Goal: Task Accomplishment & Management: Manage account settings

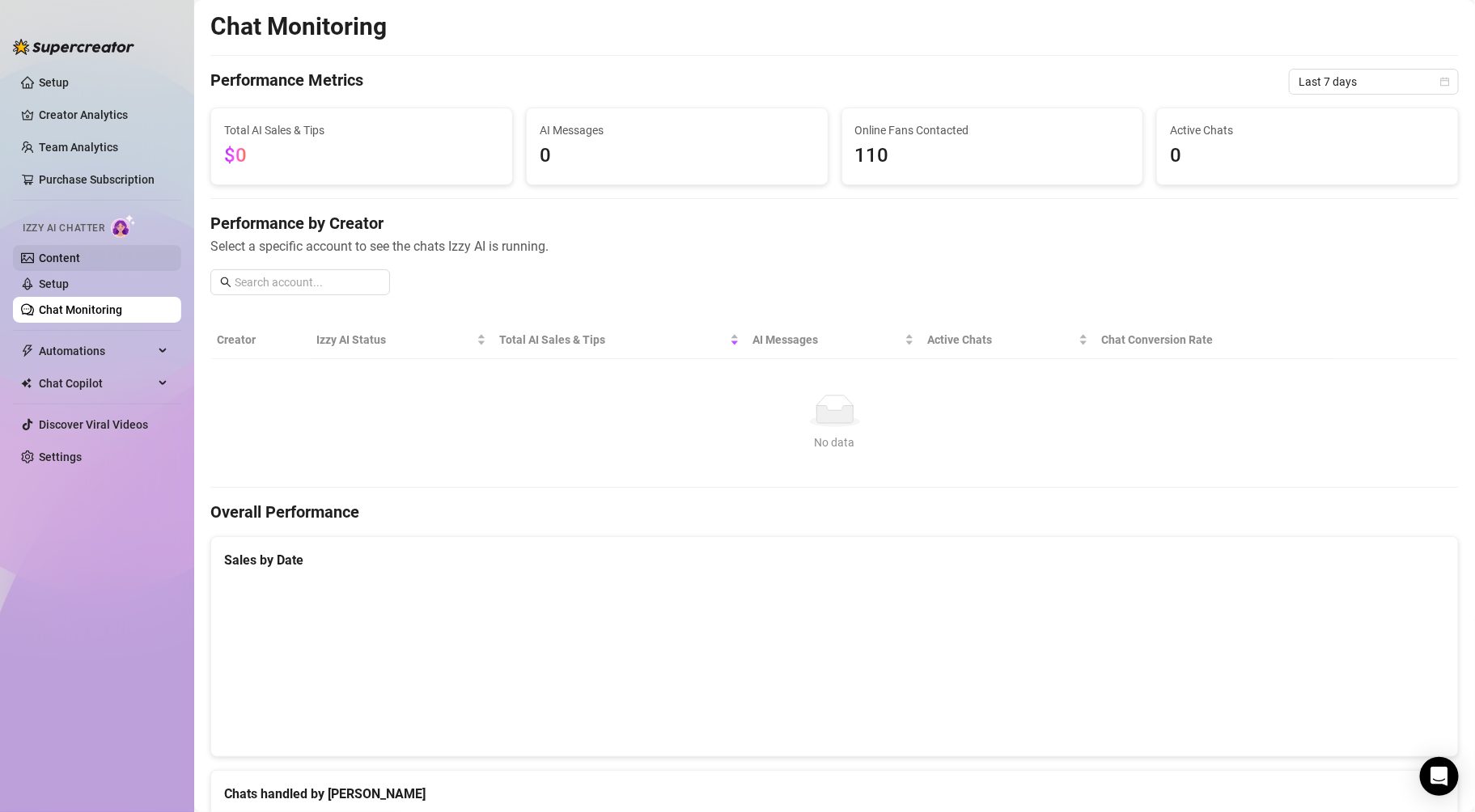
click at [79, 252] on link "Content" at bounding box center [59, 258] width 41 height 13
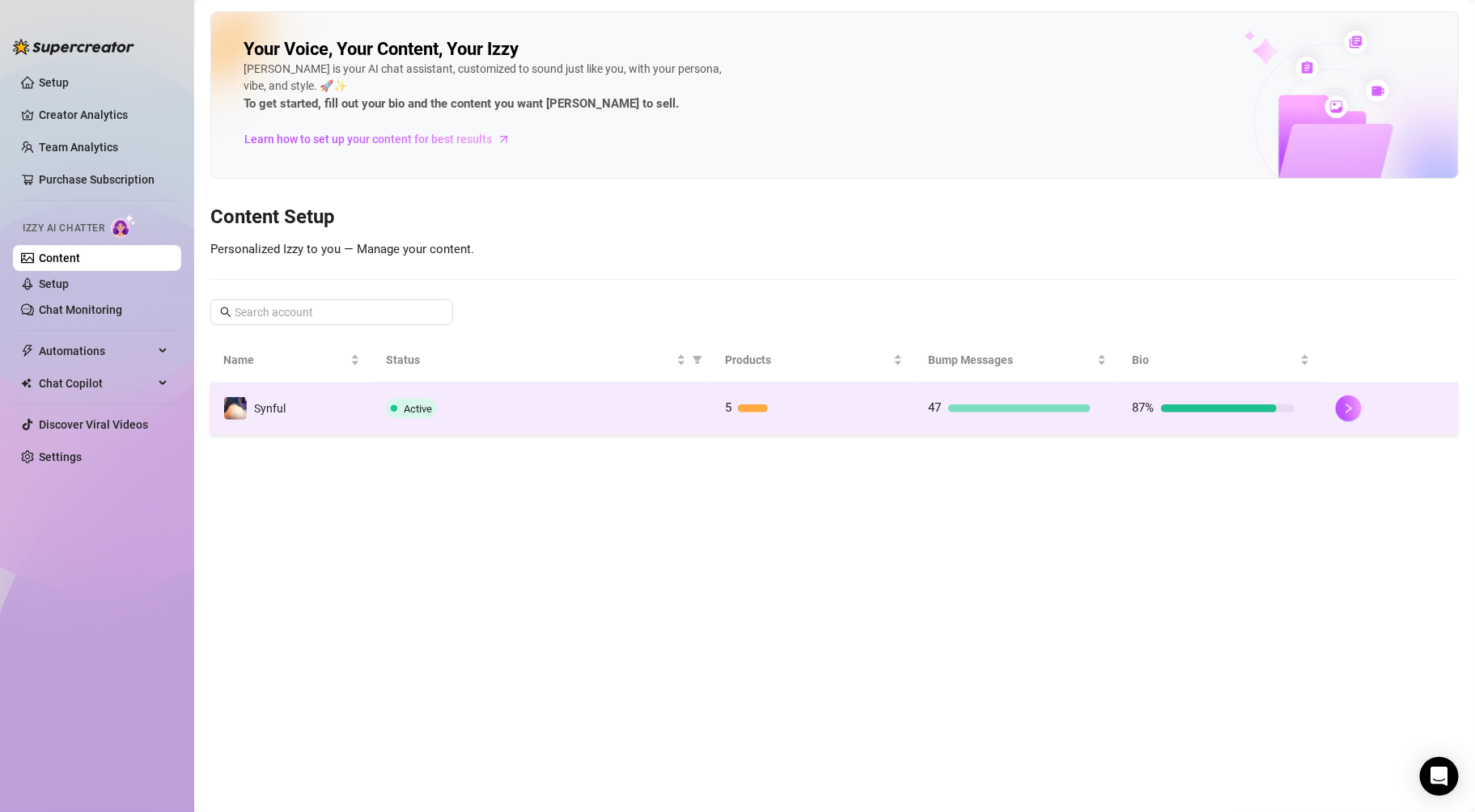
click at [332, 408] on td "Synful" at bounding box center [291, 409] width 163 height 52
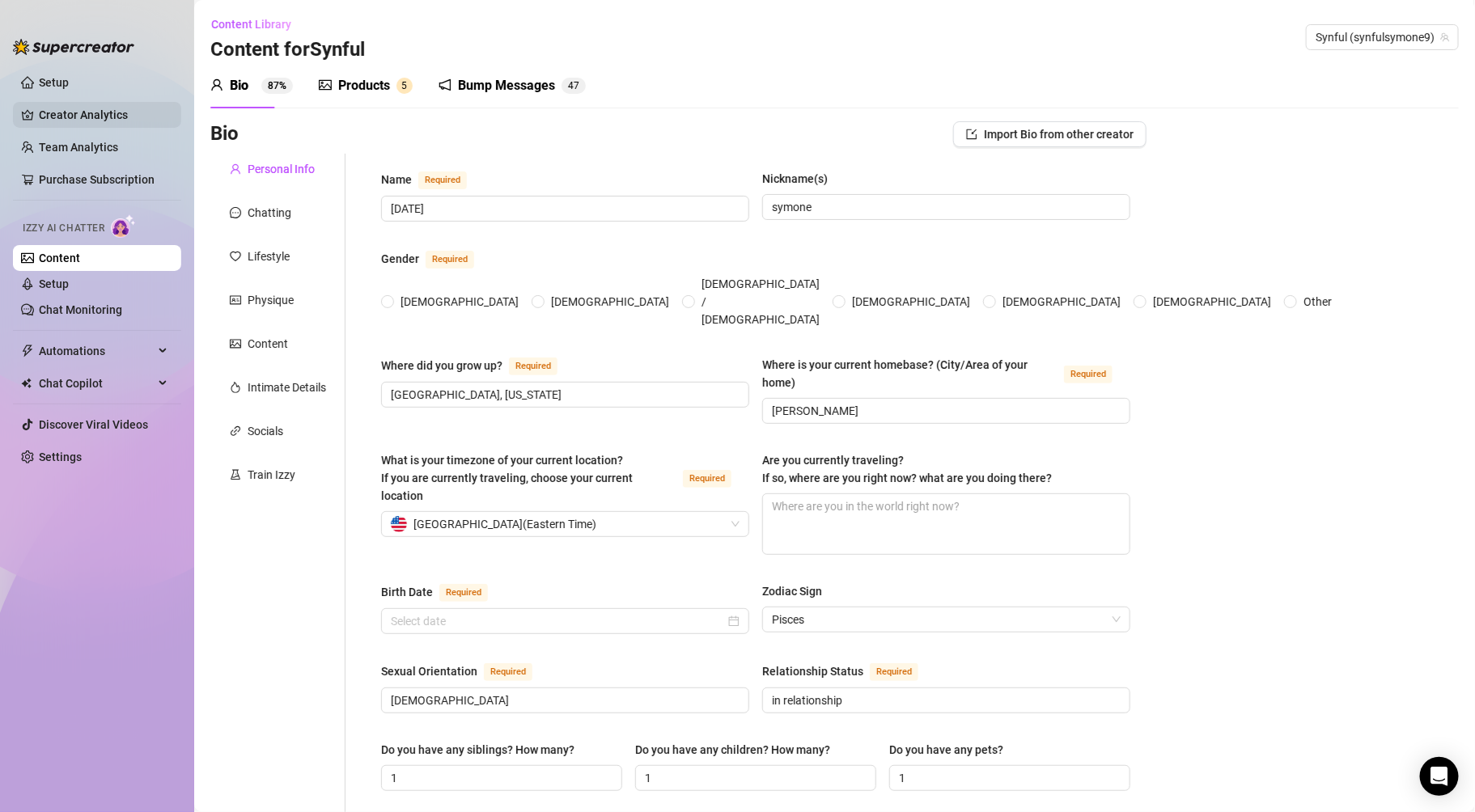
radio input "true"
type input "[DATE]"
click at [364, 90] on div "Products" at bounding box center [364, 85] width 51 height 19
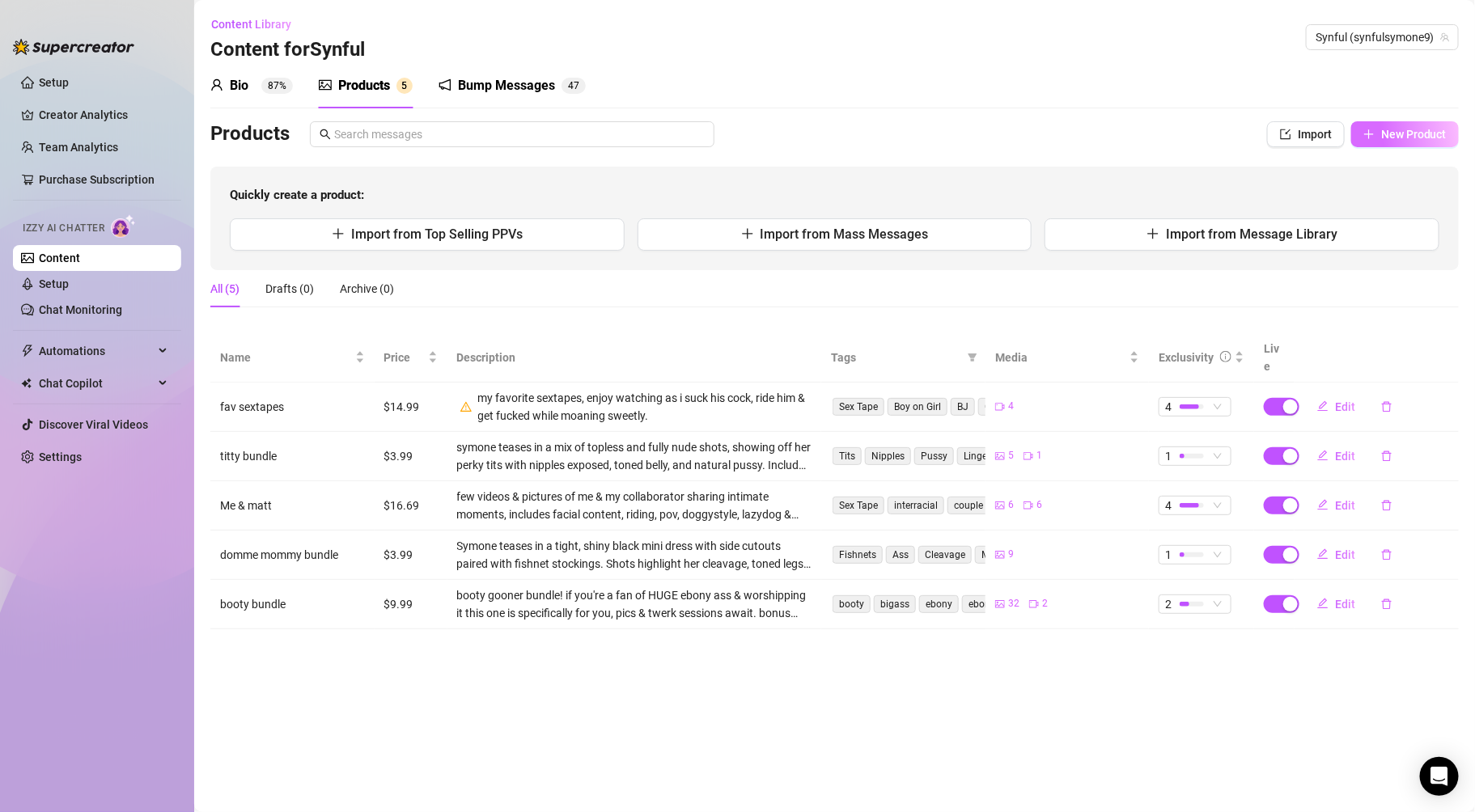
click at [1373, 129] on icon "plus" at bounding box center [1369, 134] width 11 height 11
type textarea "Type your message here..."
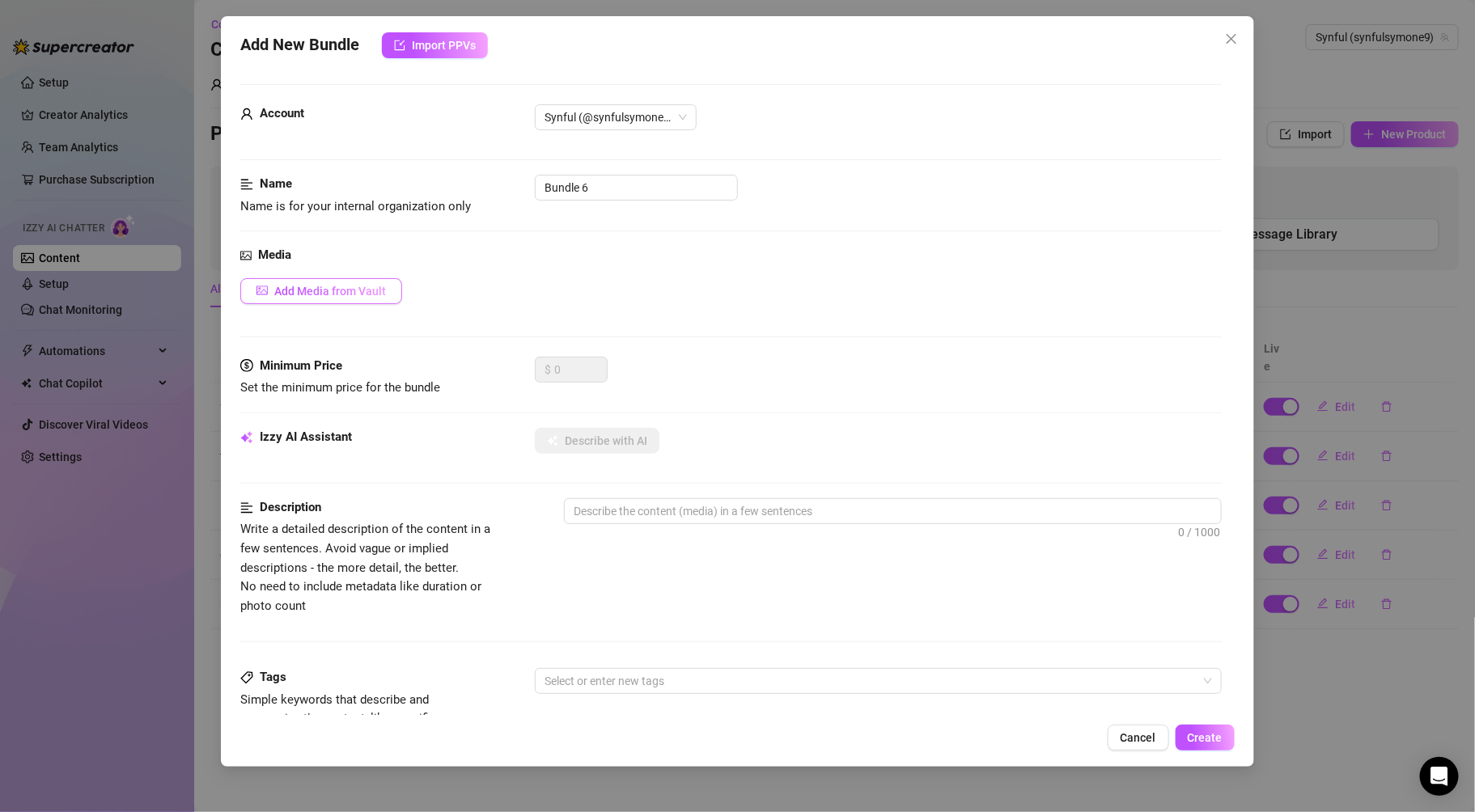
click at [272, 288] on button "Add Media from Vault" at bounding box center [322, 291] width 162 height 26
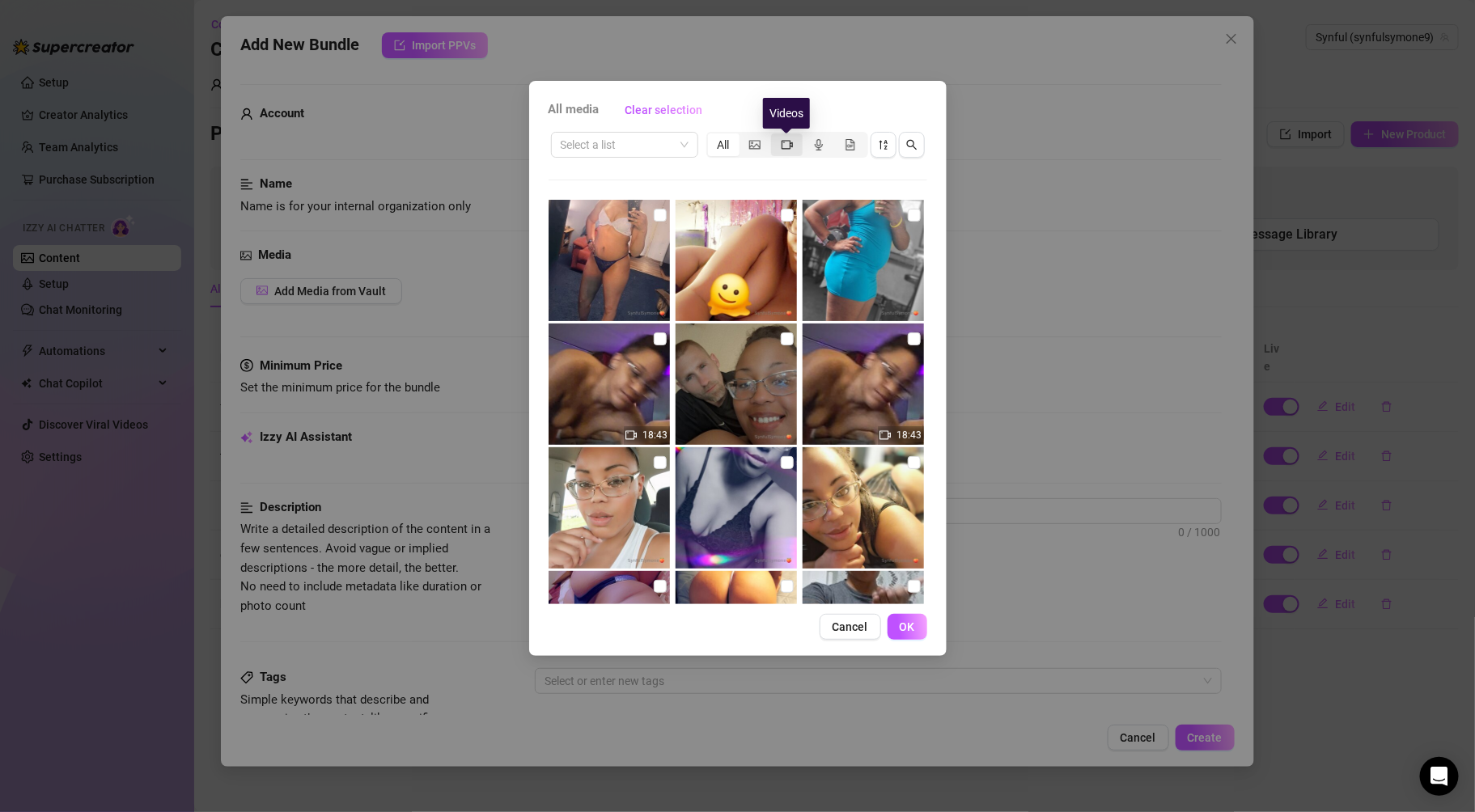
click at [792, 135] on div "segmented control" at bounding box center [787, 145] width 31 height 23
click at [775, 136] on input "segmented control" at bounding box center [775, 136] width 0 height 0
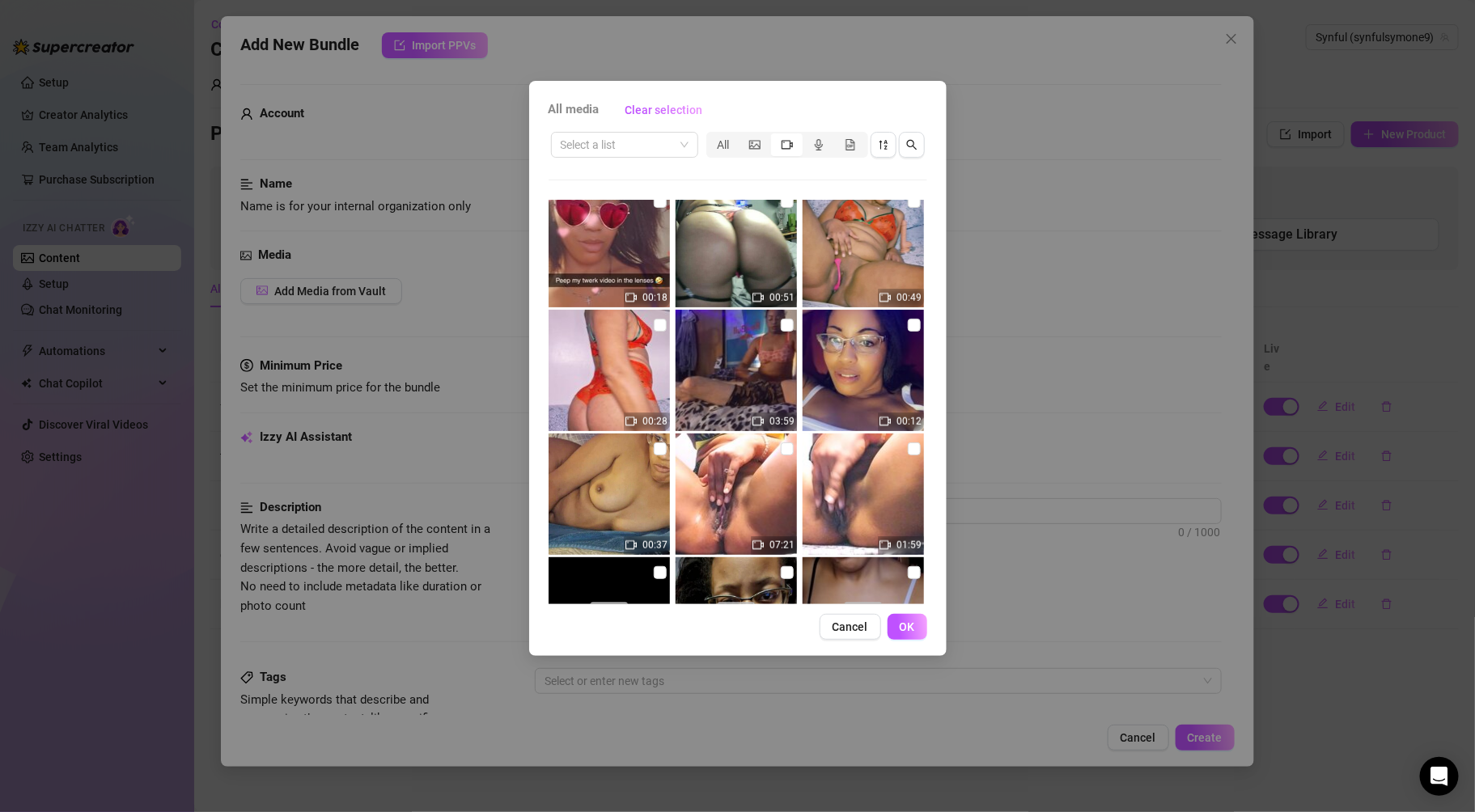
scroll to position [671, 0]
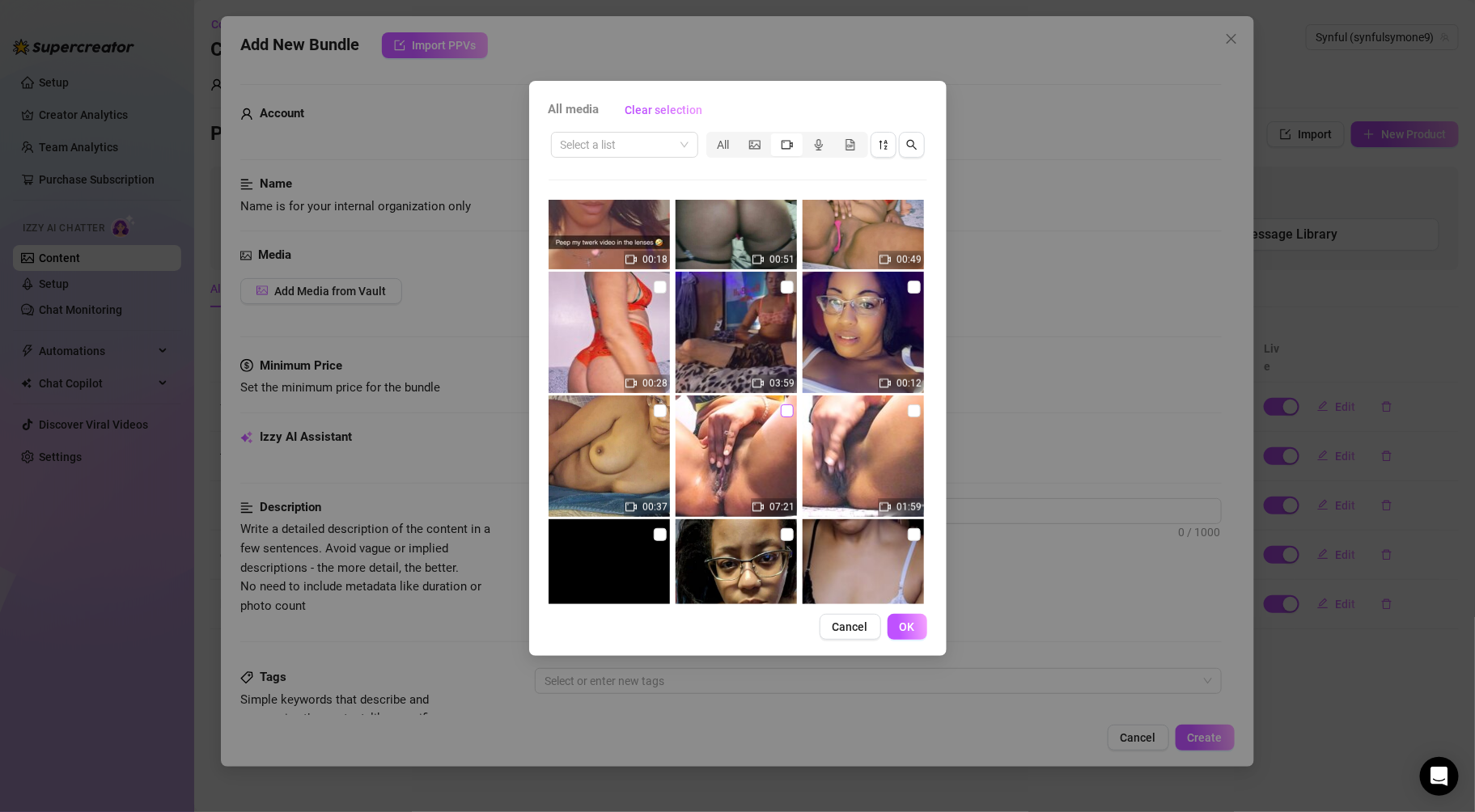
click at [783, 413] on input "checkbox" at bounding box center [787, 410] width 13 height 13
checkbox input "true"
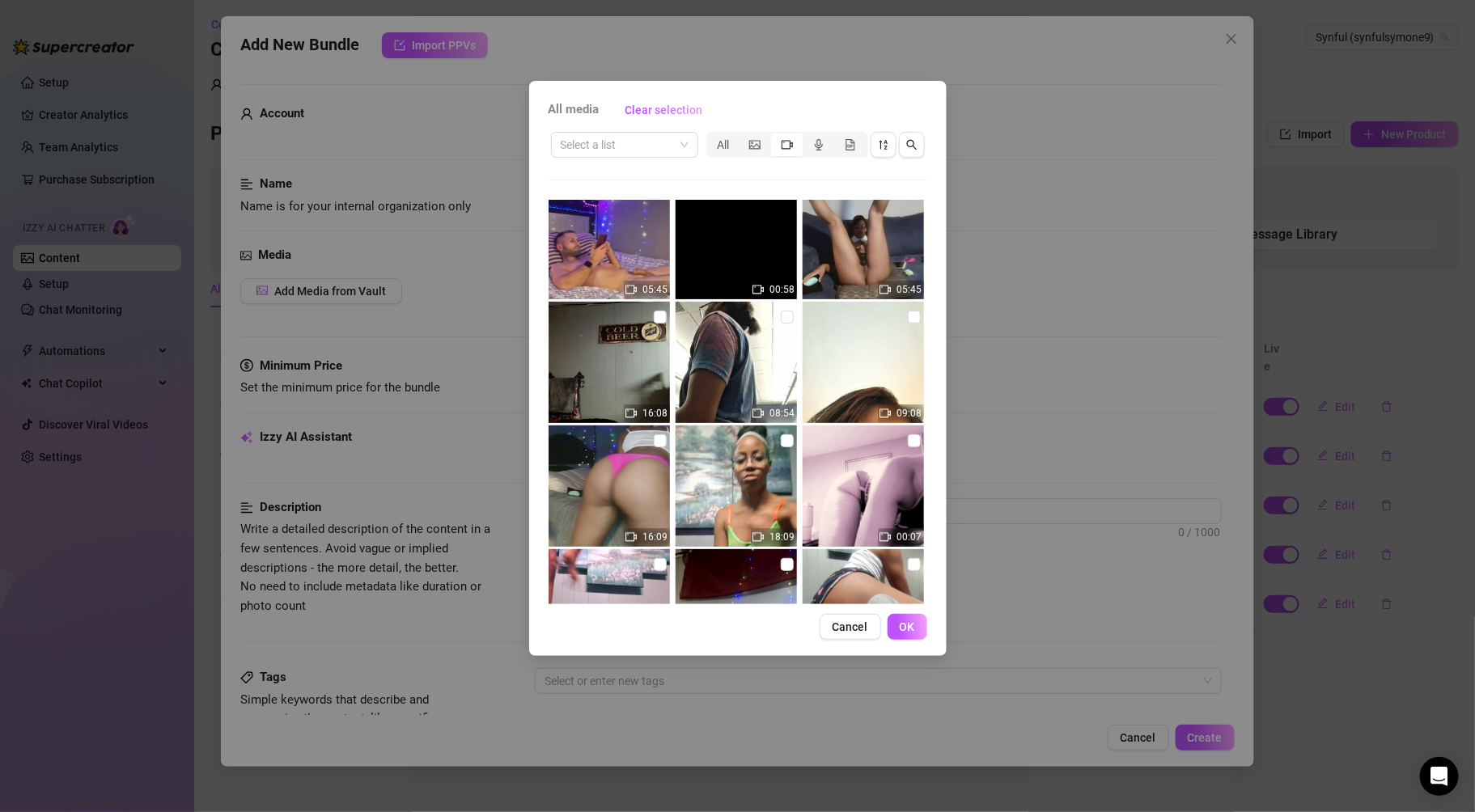
scroll to position [3242, 0]
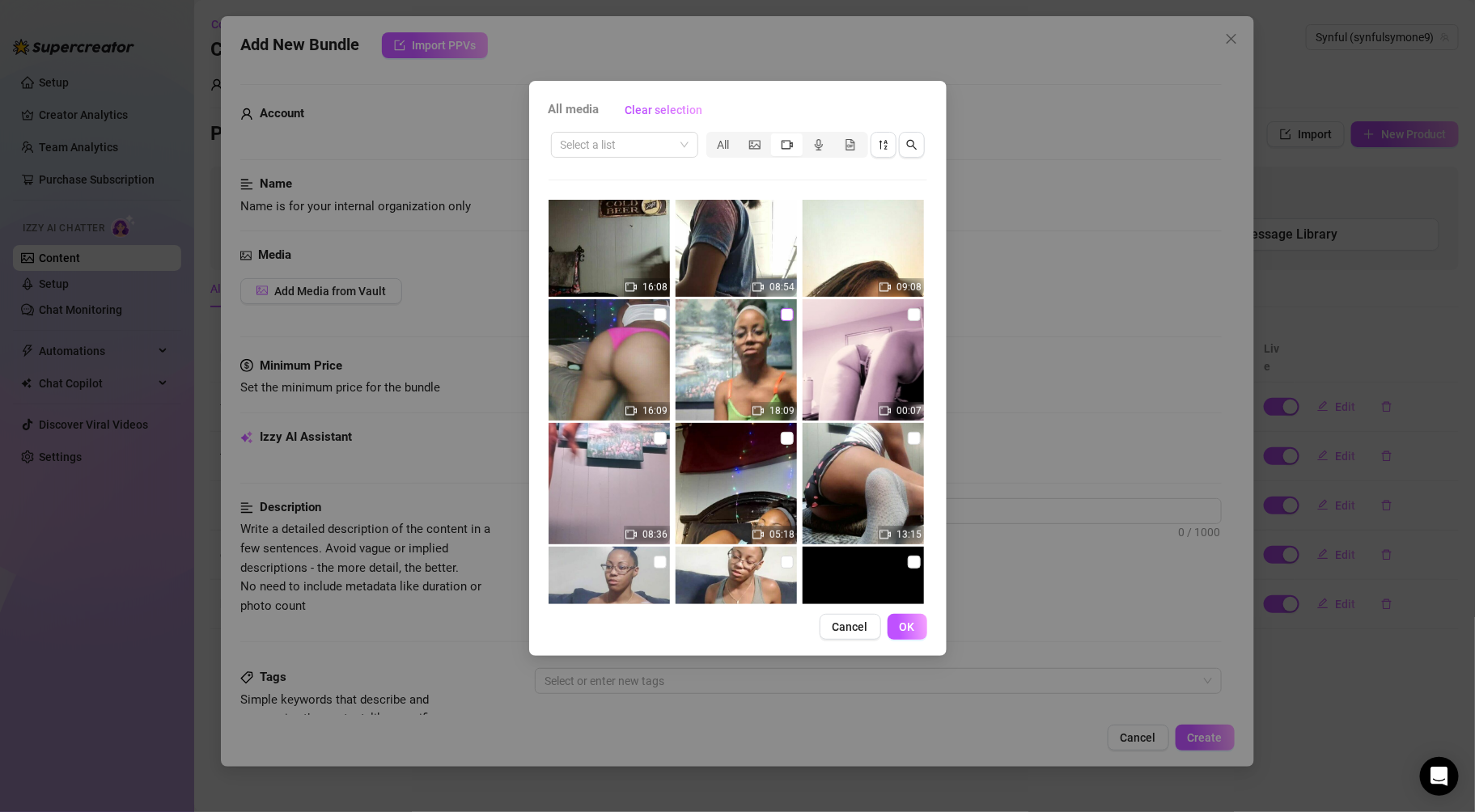
click at [781, 316] on input "checkbox" at bounding box center [787, 315] width 13 height 13
checkbox input "true"
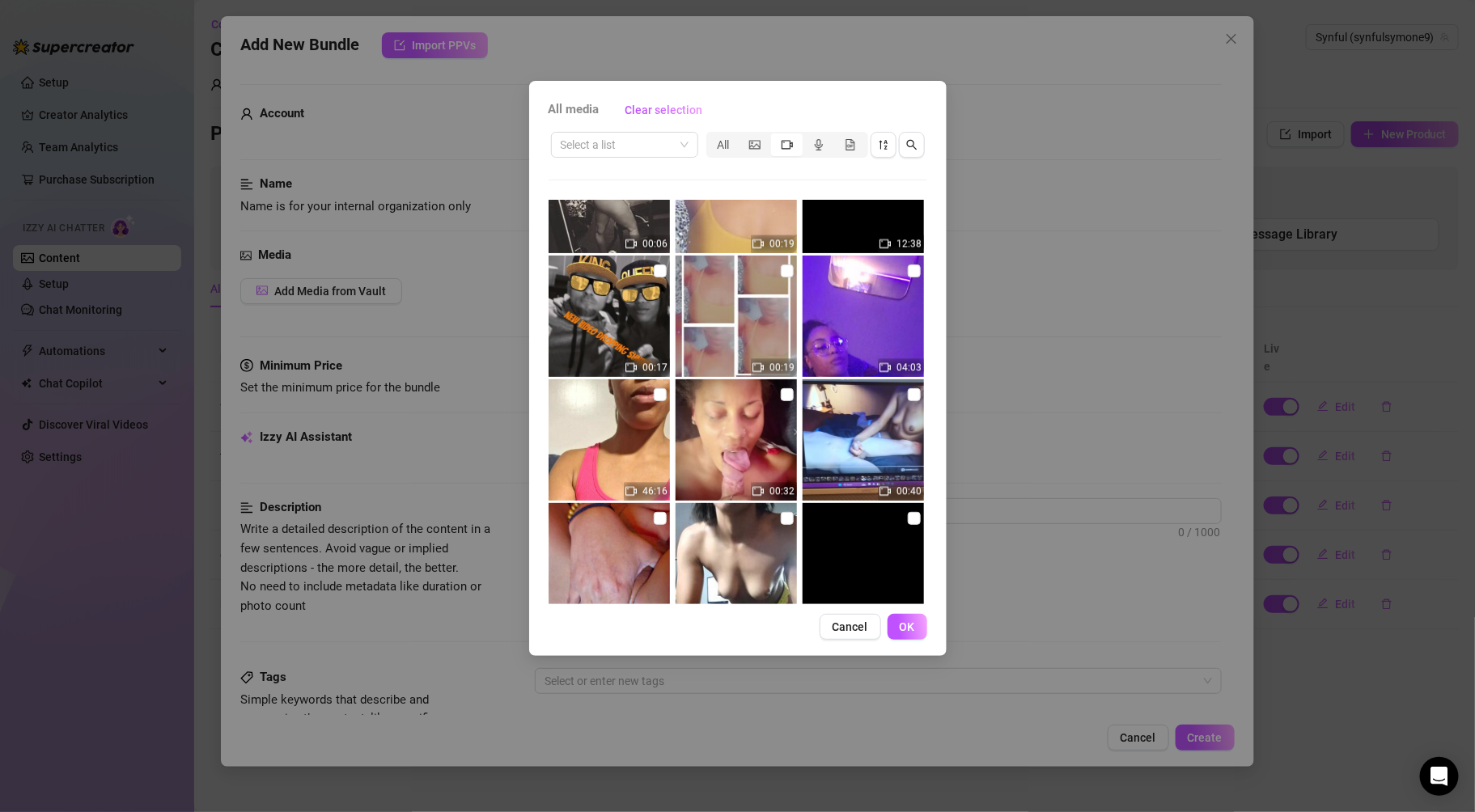
scroll to position [1118, 0]
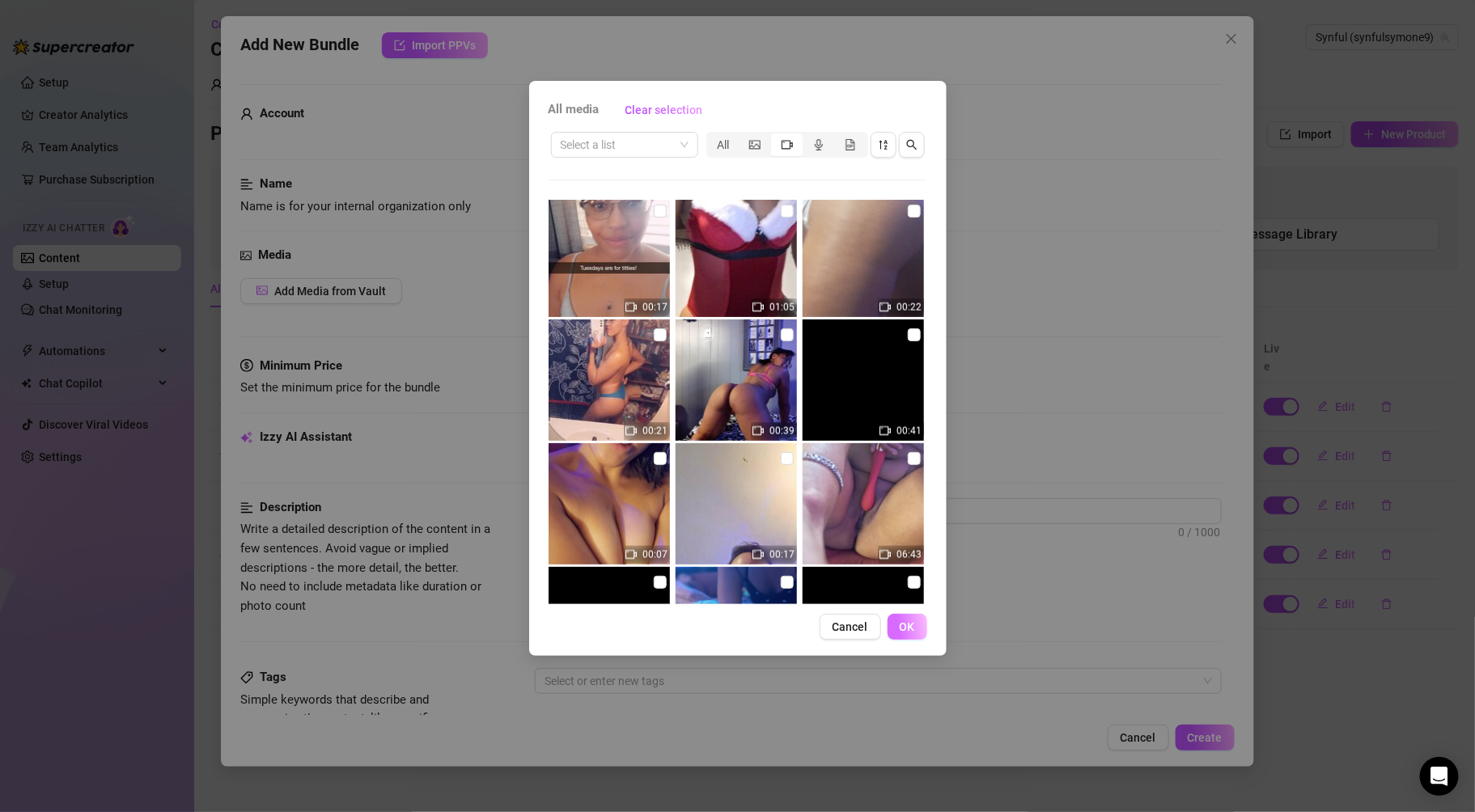
click at [898, 631] on button "OK" at bounding box center [907, 627] width 39 height 26
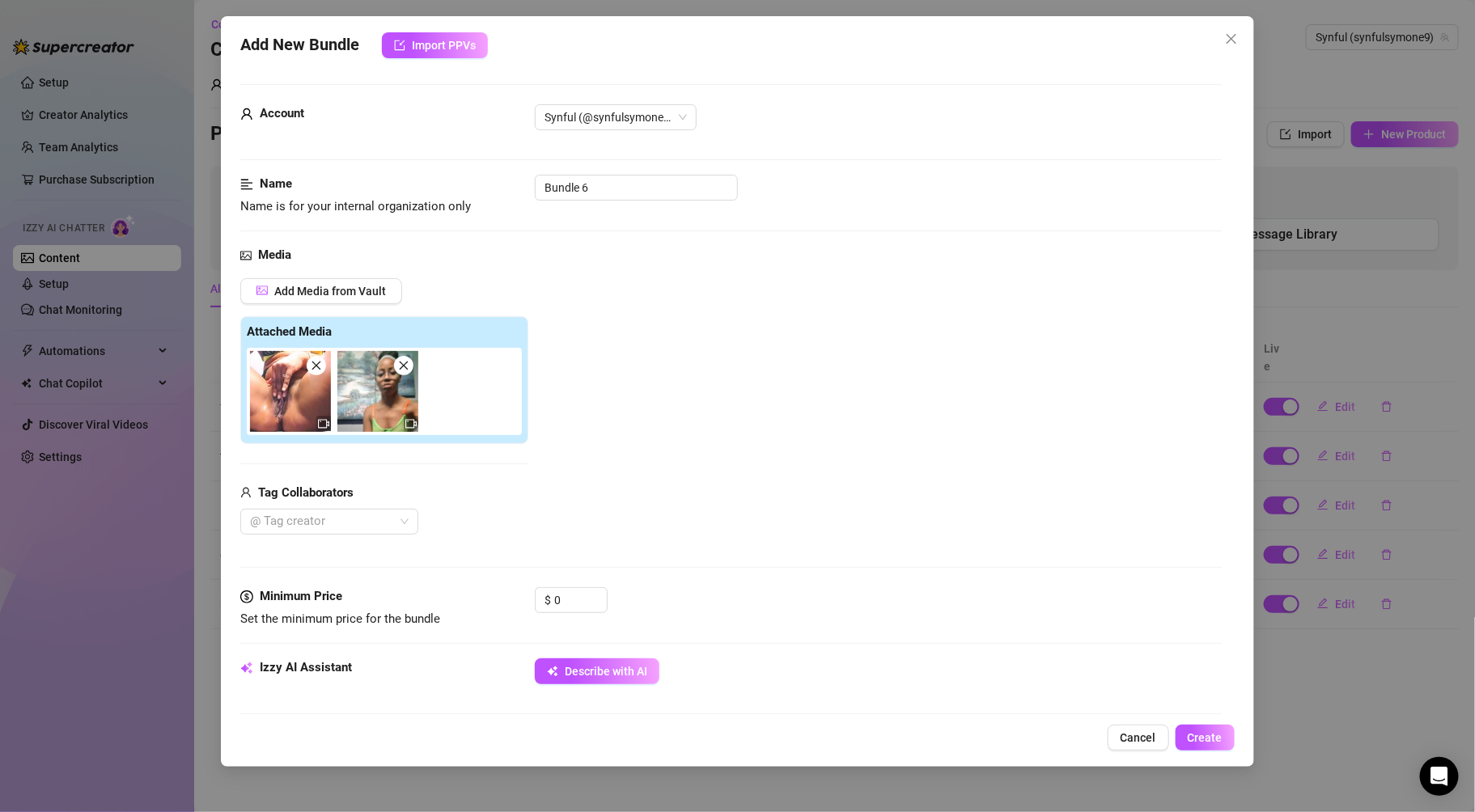
click at [318, 367] on icon "close" at bounding box center [316, 365] width 11 height 11
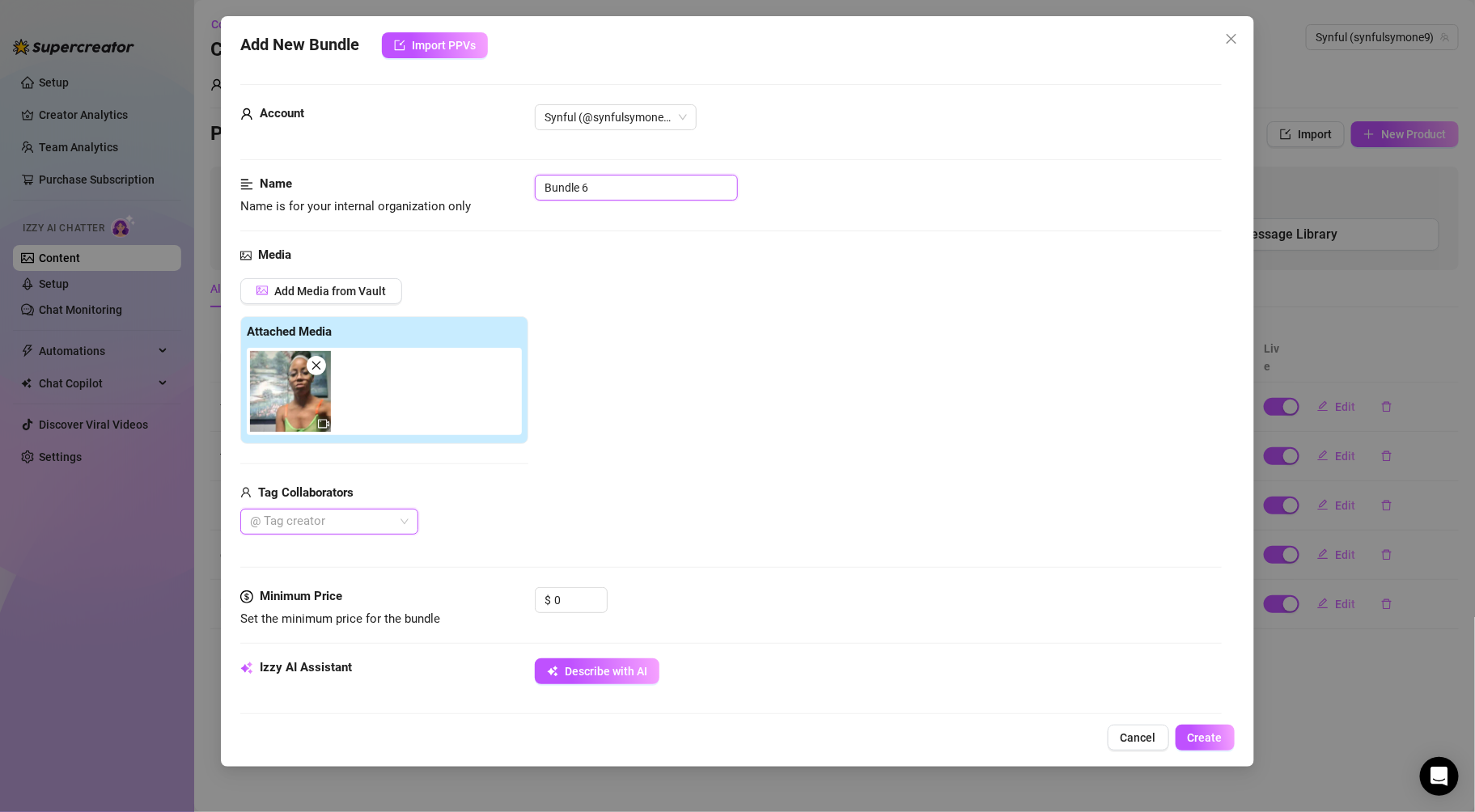
click at [603, 192] on input "Bundle 6" at bounding box center [636, 188] width 203 height 26
type input "B"
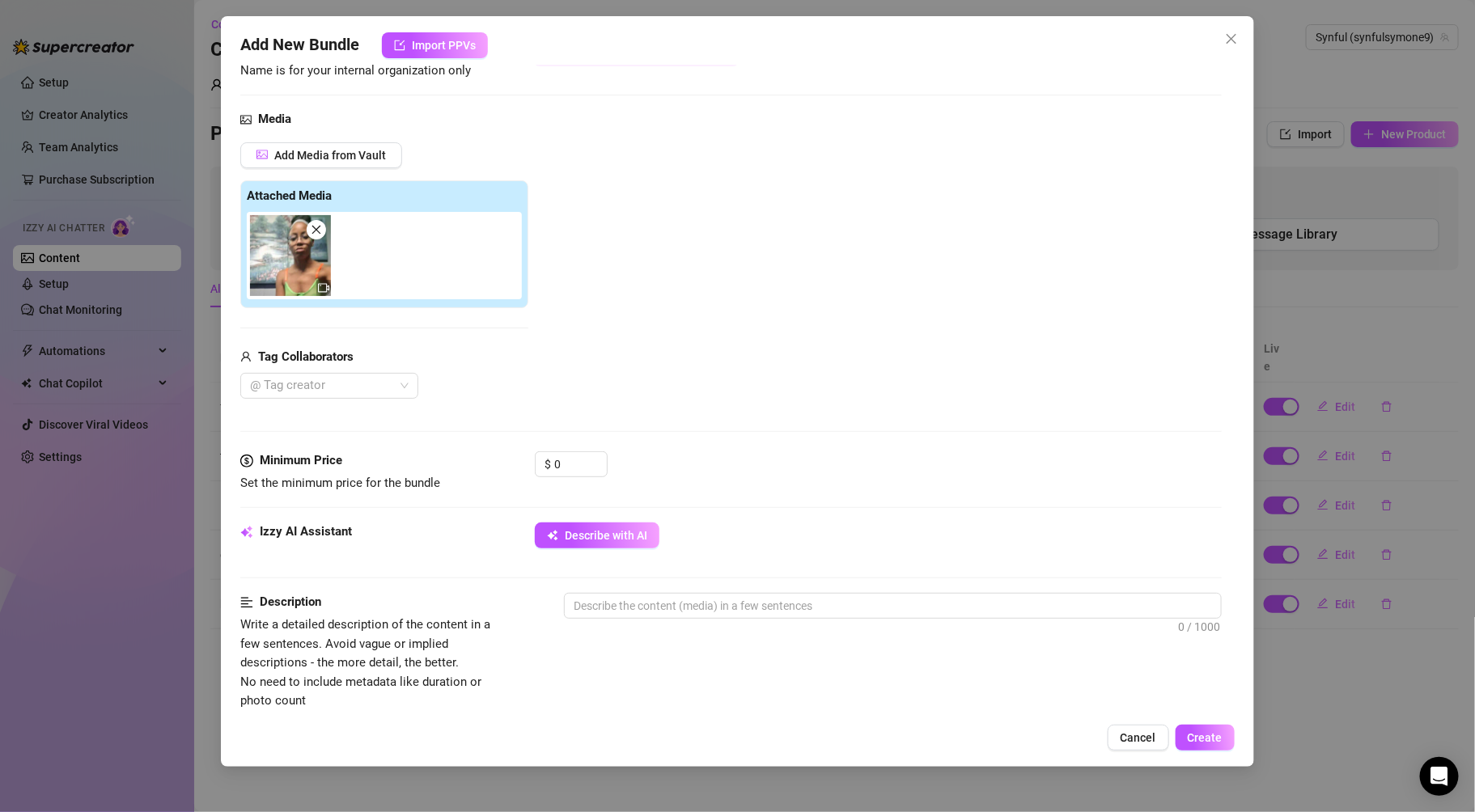
scroll to position [223, 0]
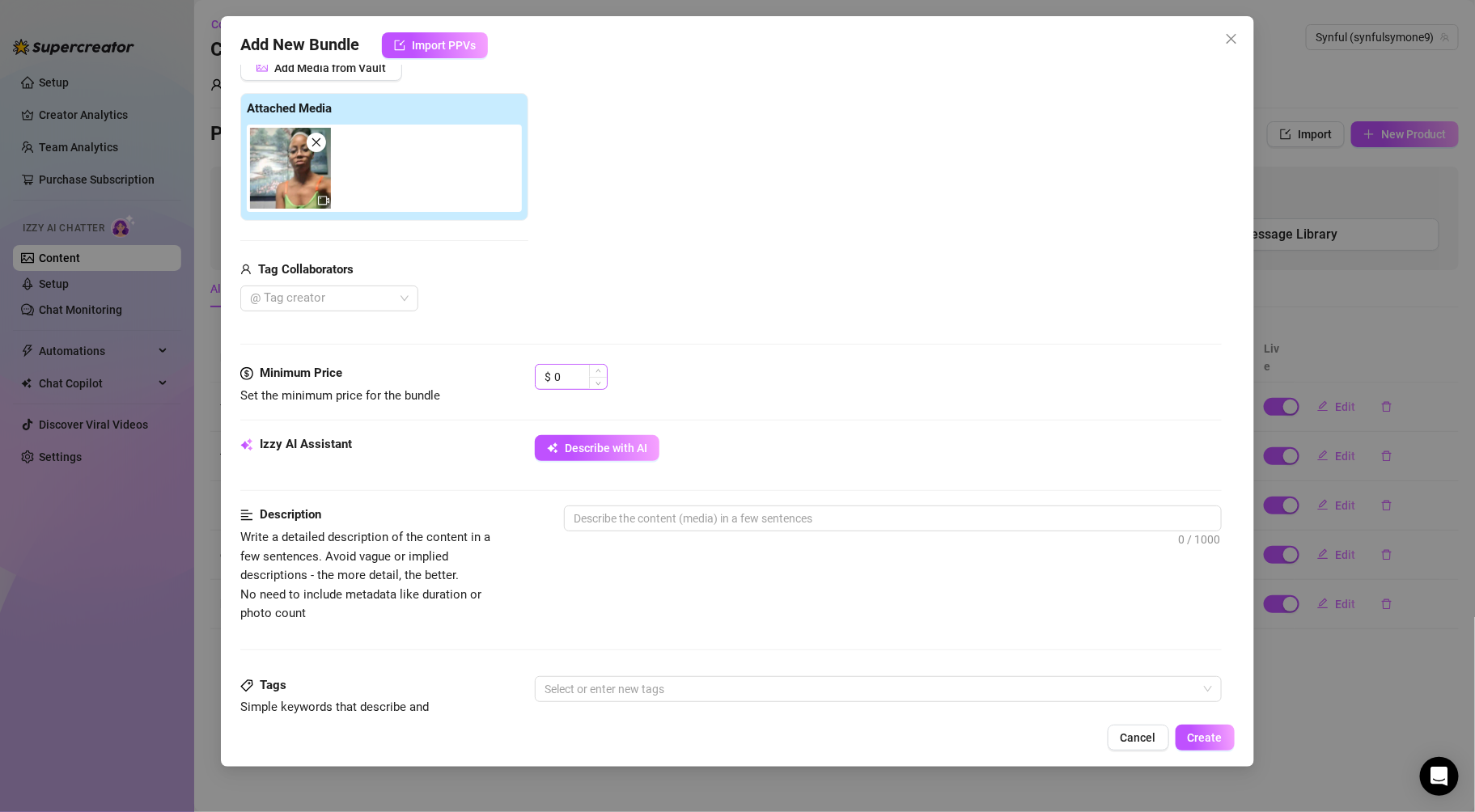
type input "solo"
click at [589, 382] on div "0" at bounding box center [581, 377] width 52 height 24
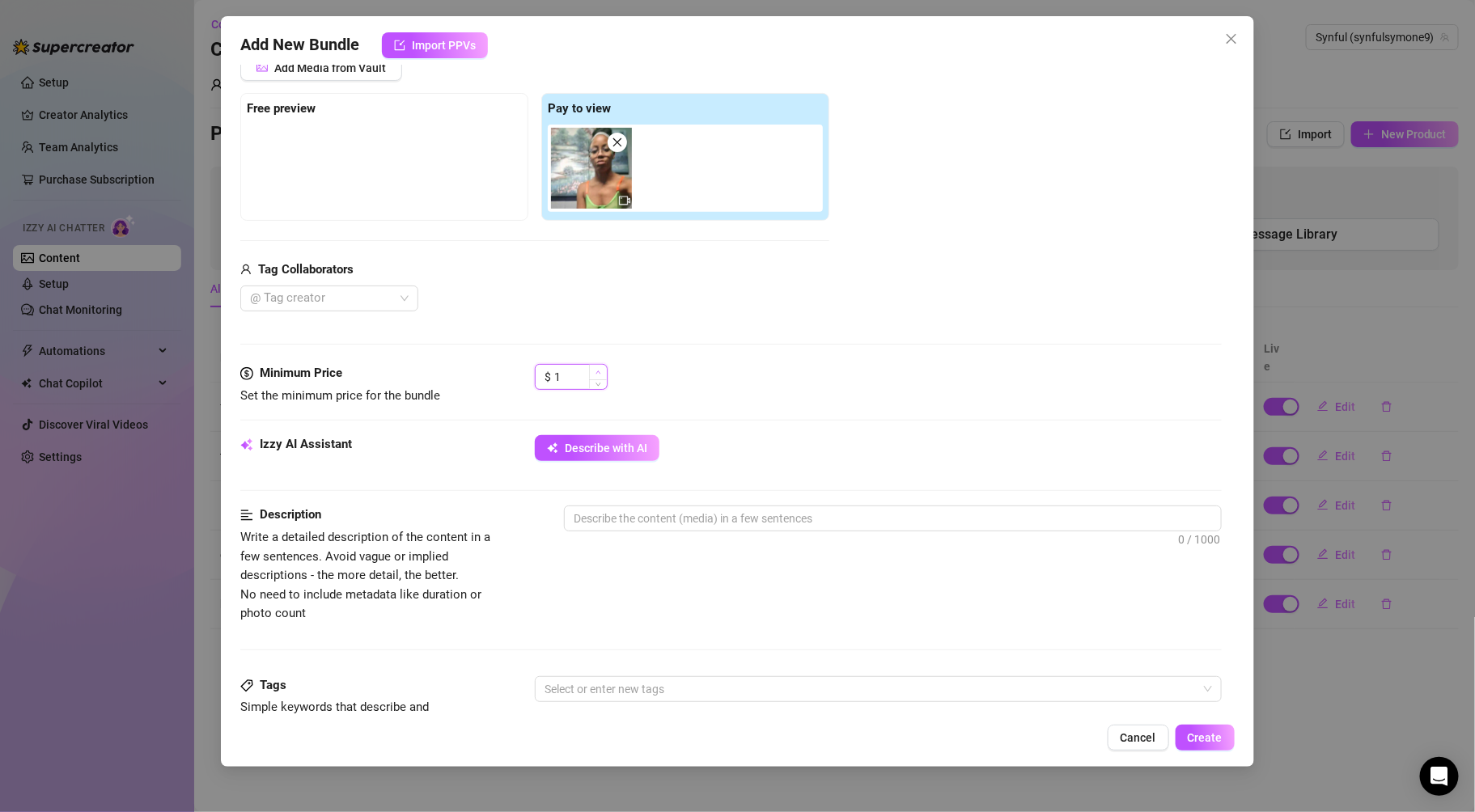
click at [602, 371] on span "Increase Value" at bounding box center [598, 372] width 17 height 15
click at [602, 372] on span "Increase Value" at bounding box center [598, 372] width 17 height 15
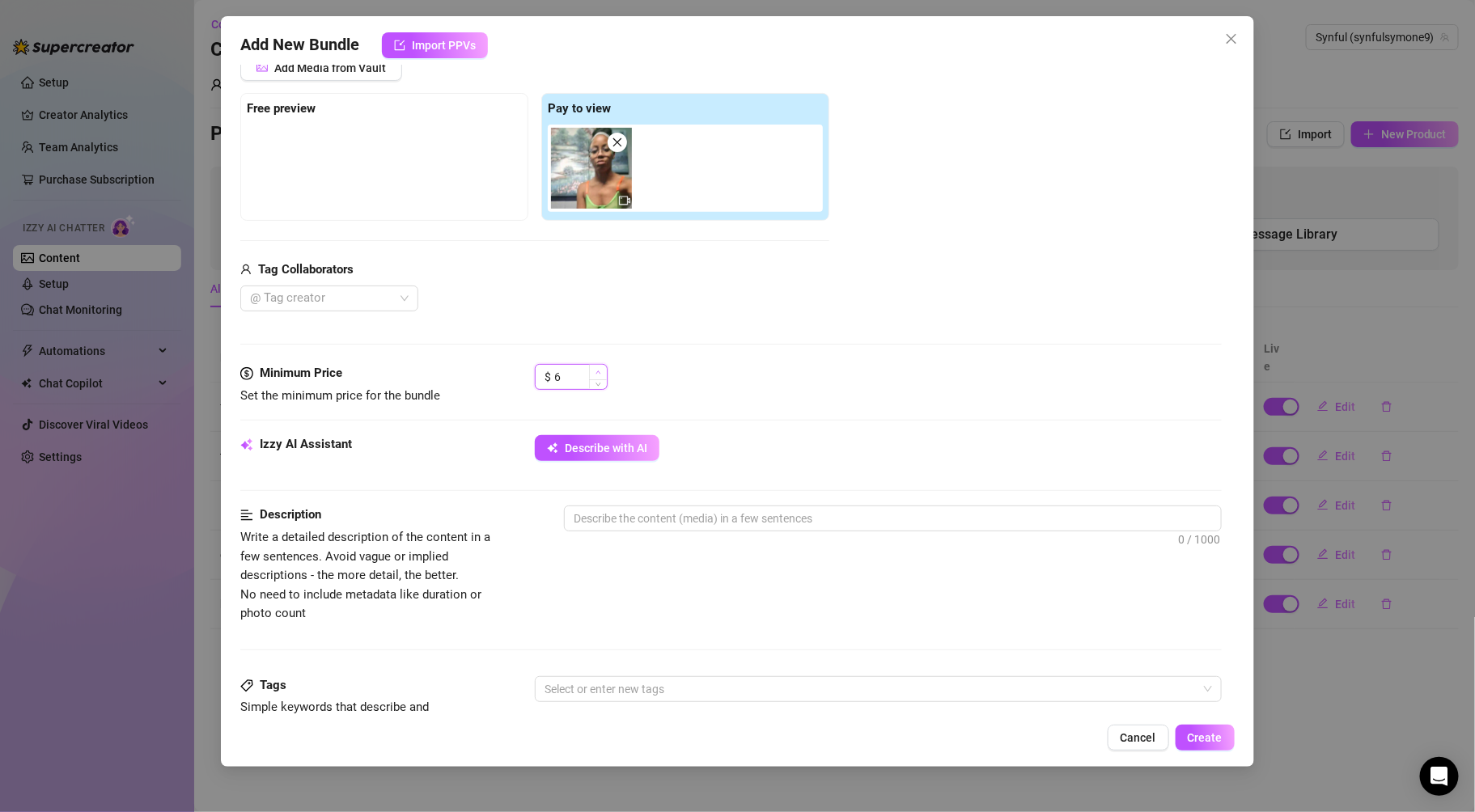
click at [602, 372] on span "Increase Value" at bounding box center [598, 372] width 17 height 15
type input "9"
click at [602, 372] on span "Increase Value" at bounding box center [598, 372] width 17 height 15
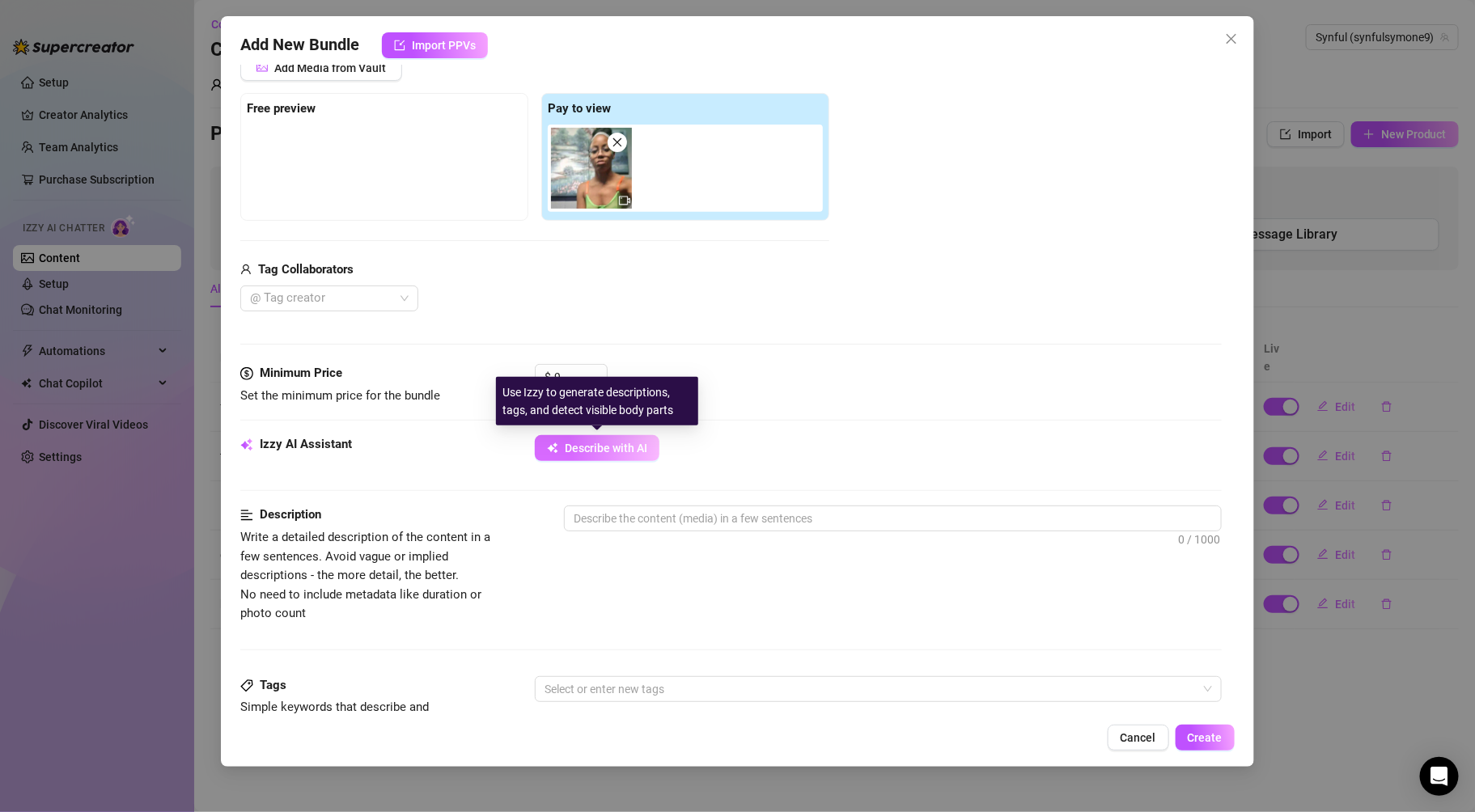
click at [588, 444] on span "Describe with AI" at bounding box center [606, 448] width 83 height 13
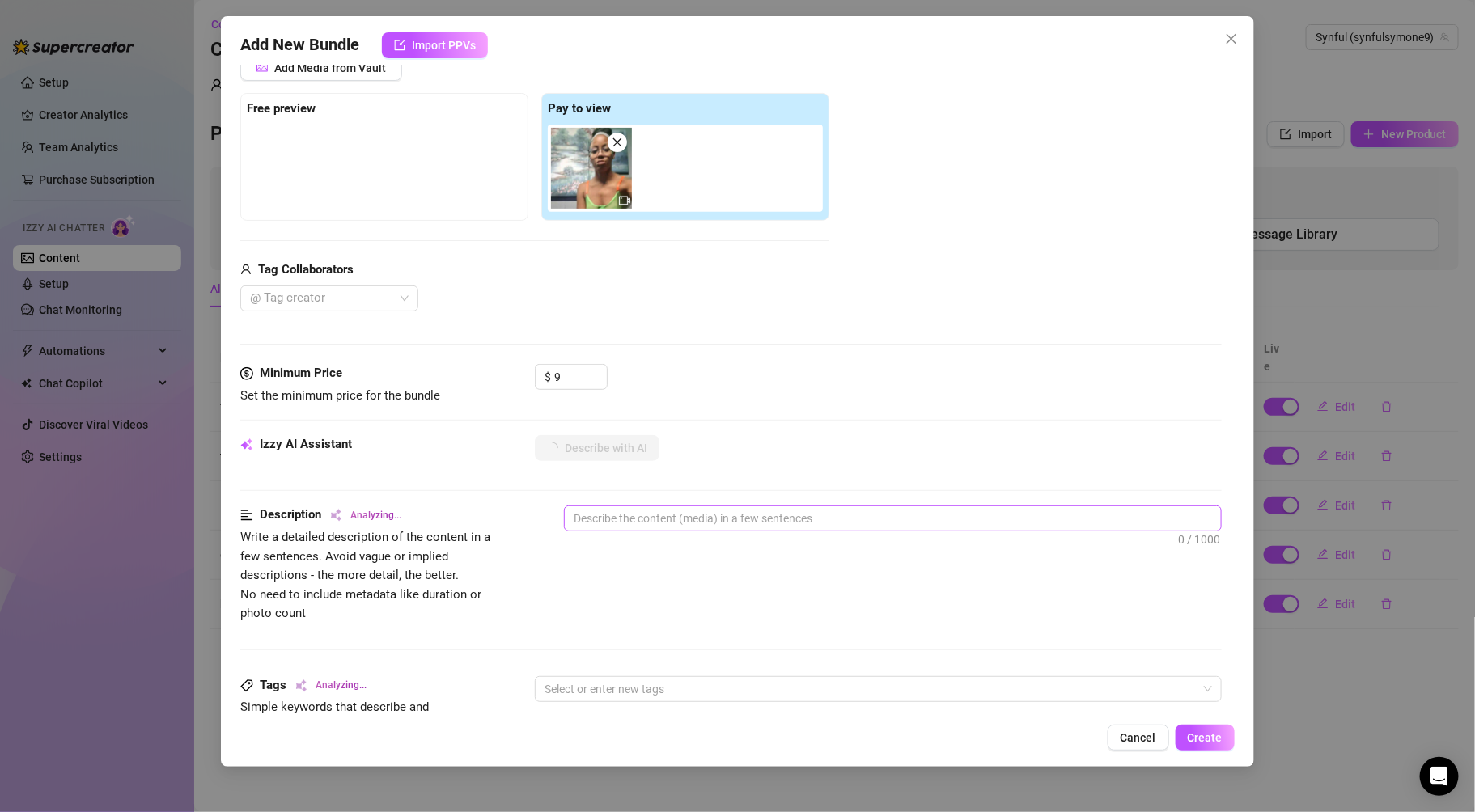
type textarea "[DATE]"
type textarea "[DATE] wears"
type textarea "[DATE] wears a"
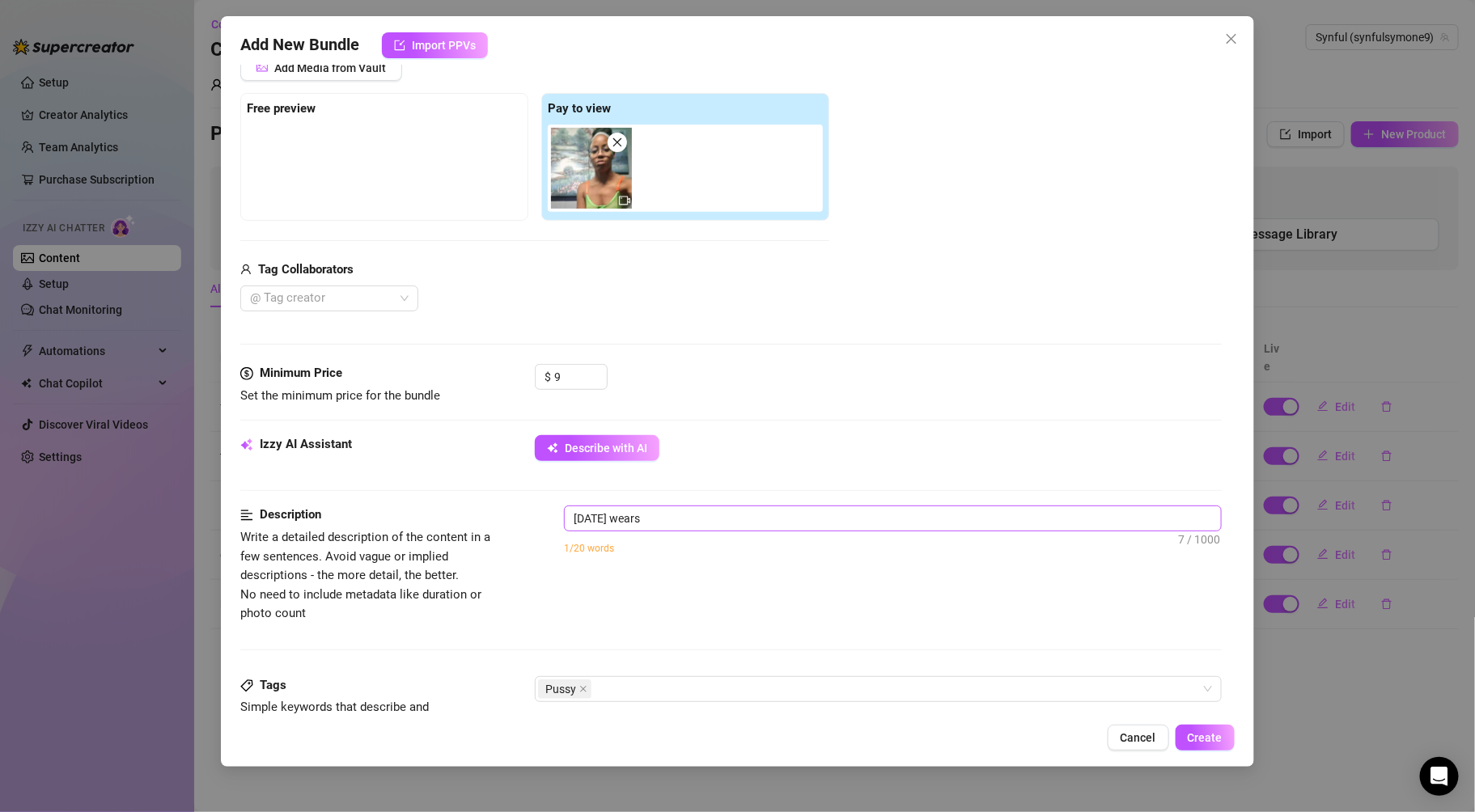
type textarea "[DATE] wears a"
type textarea "[DATE] wears a neon"
type textarea "[DATE] wears a neon green"
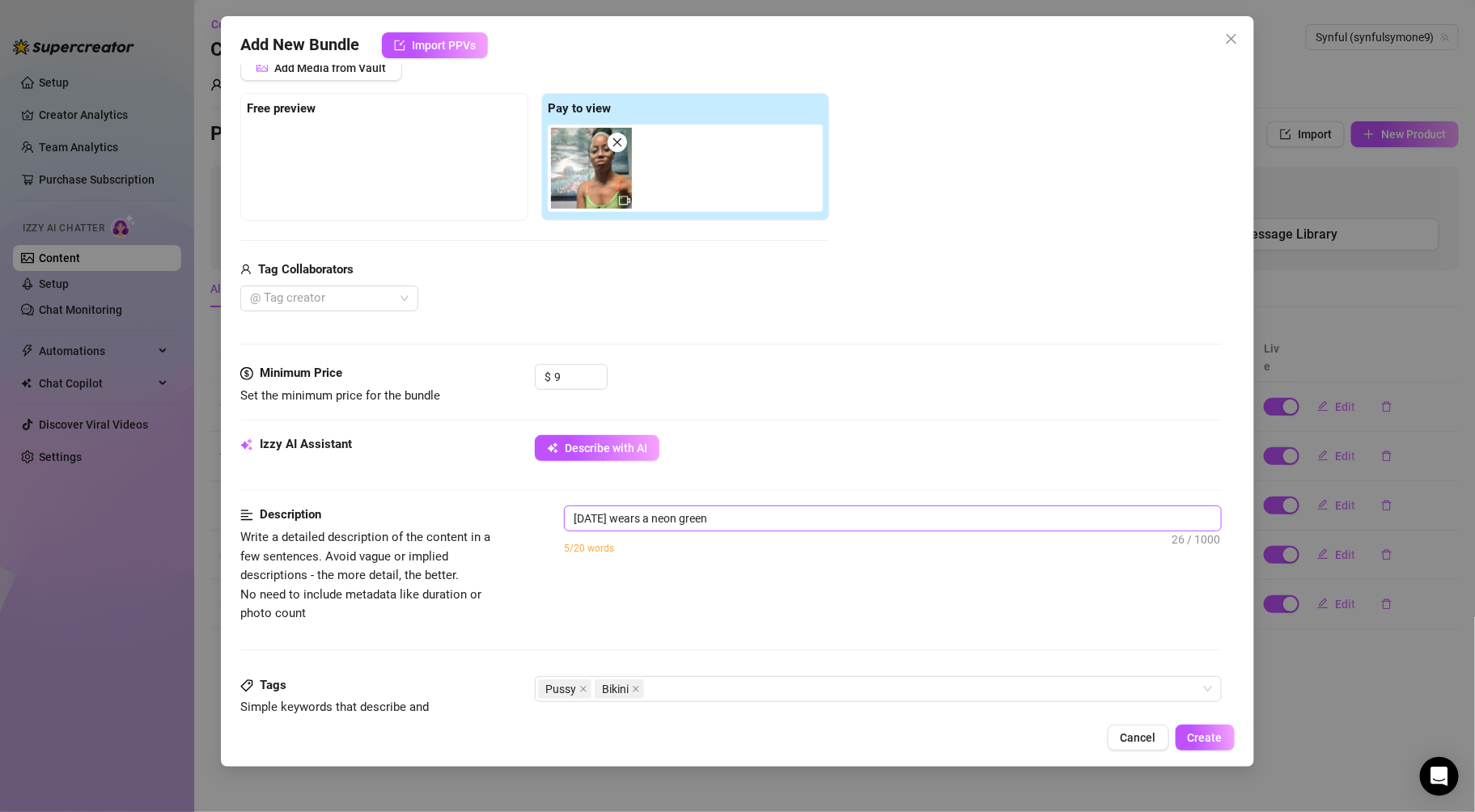
type textarea "[DATE] wears a neon green and"
type textarea "[DATE] wears a neon green and orange"
type textarea "[DATE] wears a neon green and orange strappy"
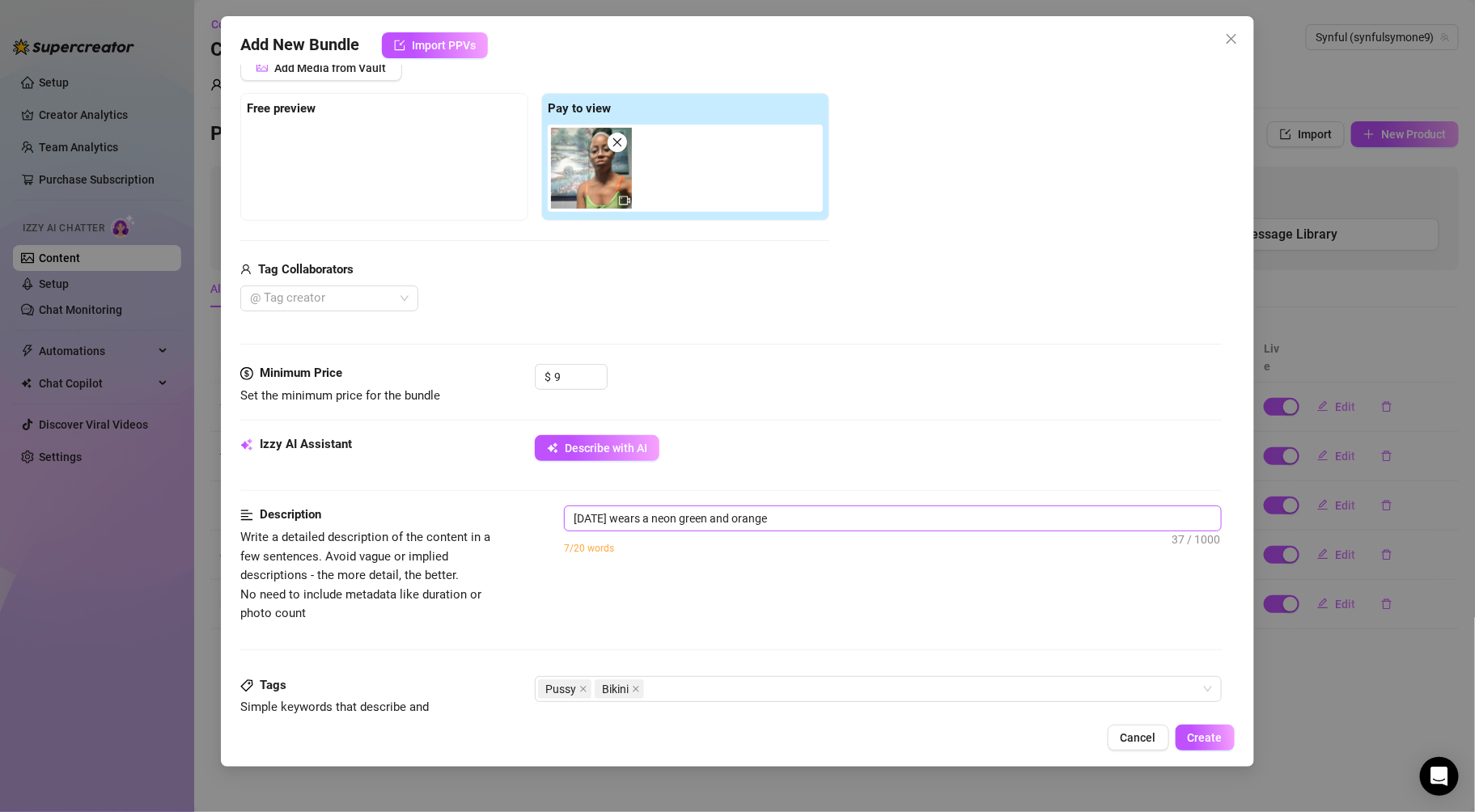
type textarea "[DATE] wears a neon green and orange strappy"
type textarea "[DATE] wears a neon green and orange strappy bikini,"
type textarea "[DATE] wears a neon green and orange strappy bikini, lying"
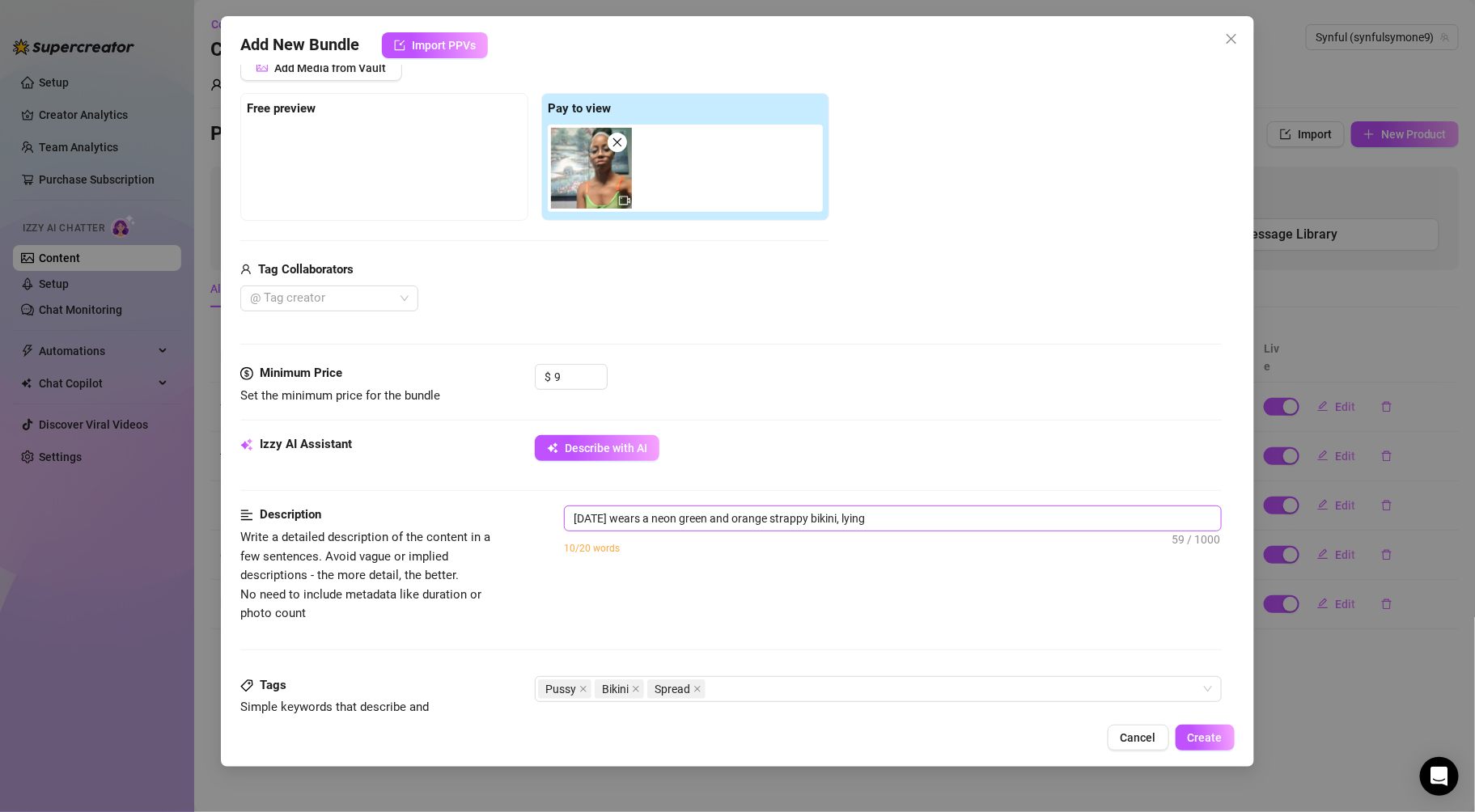
type textarea "[DATE] wears a neon green and orange strappy bikini, lying back"
type textarea "[DATE] wears a neon green and orange strappy bikini, lying back with"
type textarea "[DATE] wears a neon green and orange strappy bikini, lying back with legs"
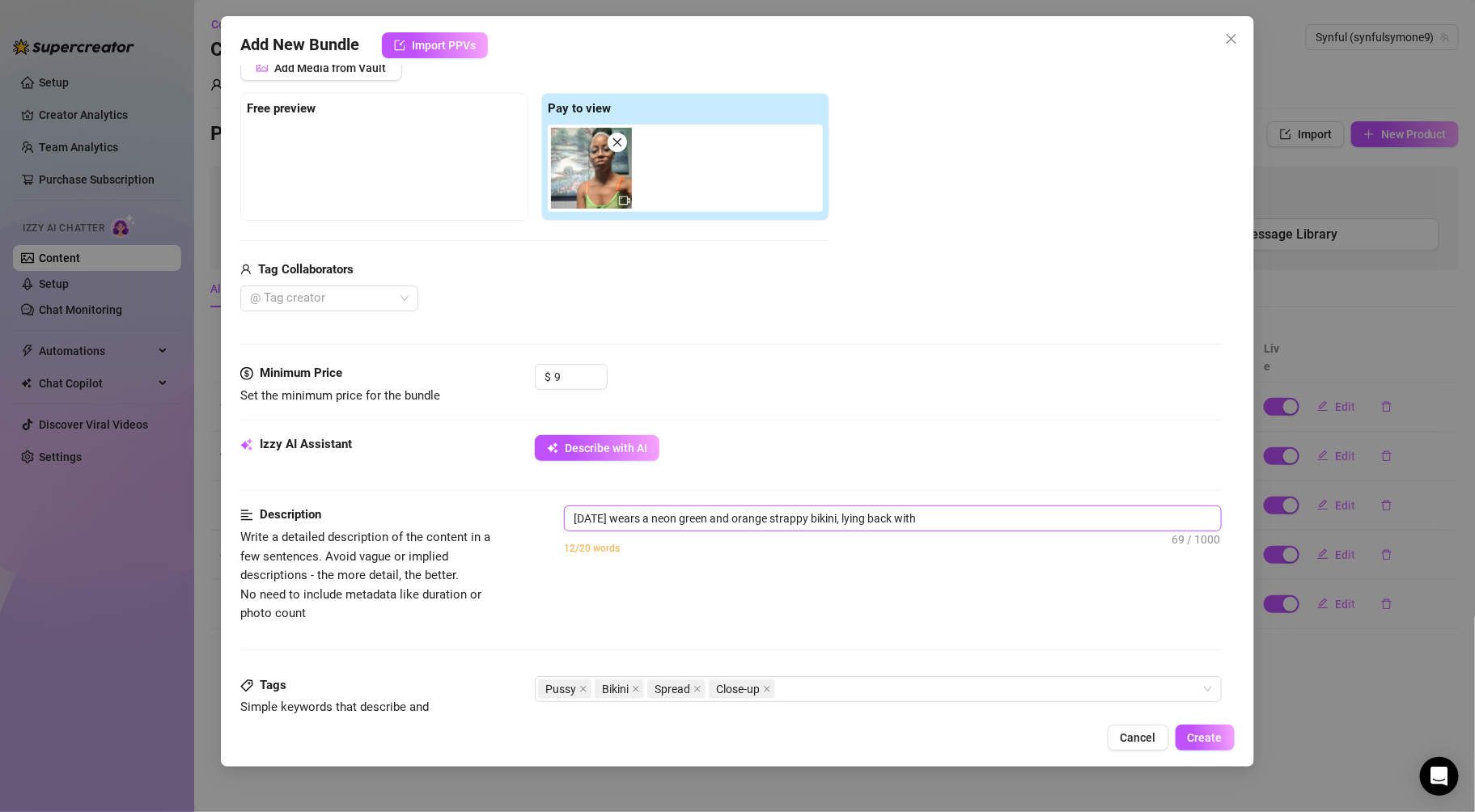
type textarea "[DATE] wears a neon green and orange strappy bikini, lying back with legs"
type textarea "[DATE] wears a neon green and orange strappy bikini, lying back with legs spread"
type textarea "[DATE] wears a neon green and orange strappy bikini, lying back with legs sprea…"
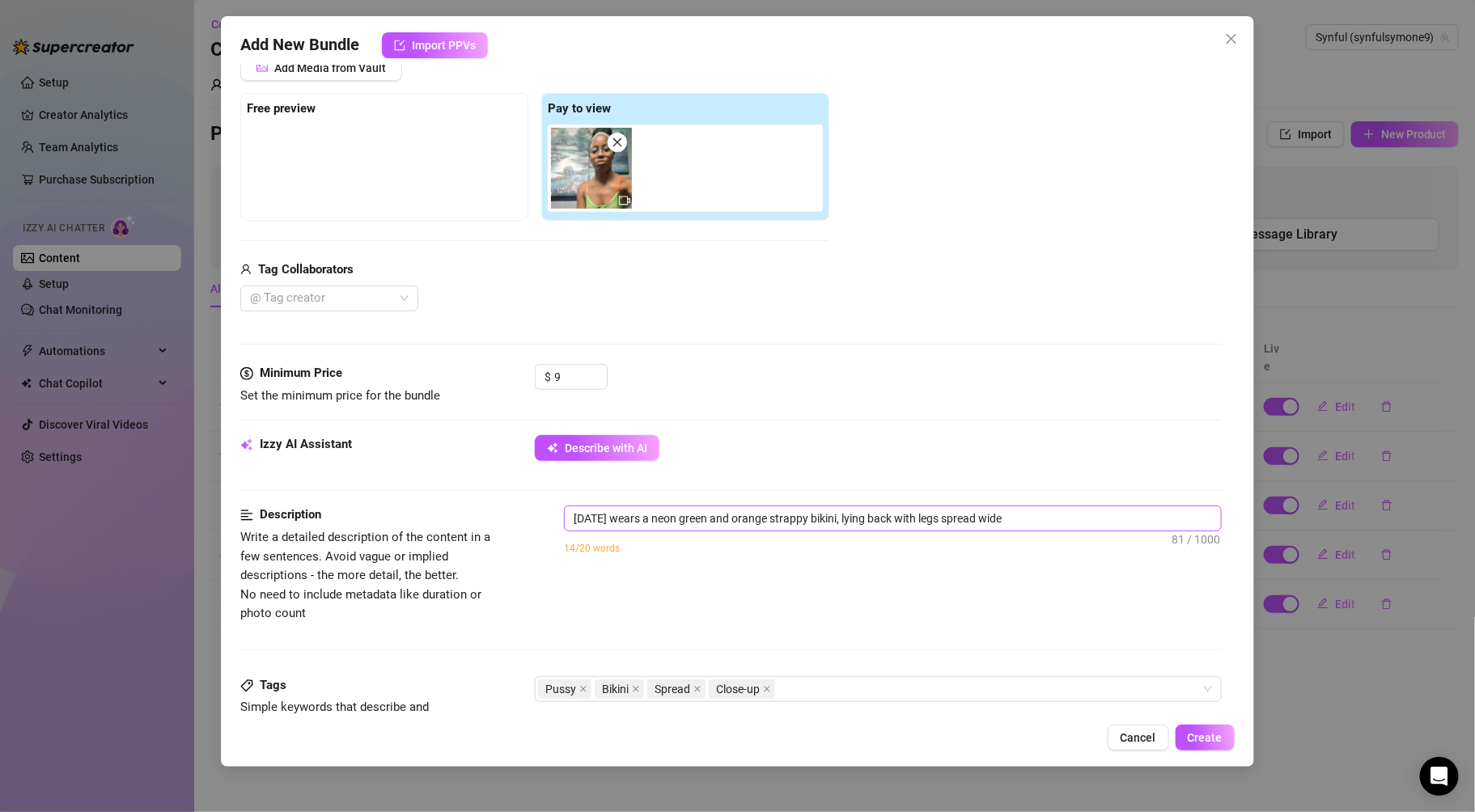
type textarea "[DATE] wears a neon green and orange strappy bikini, lying back with legs sprea…"
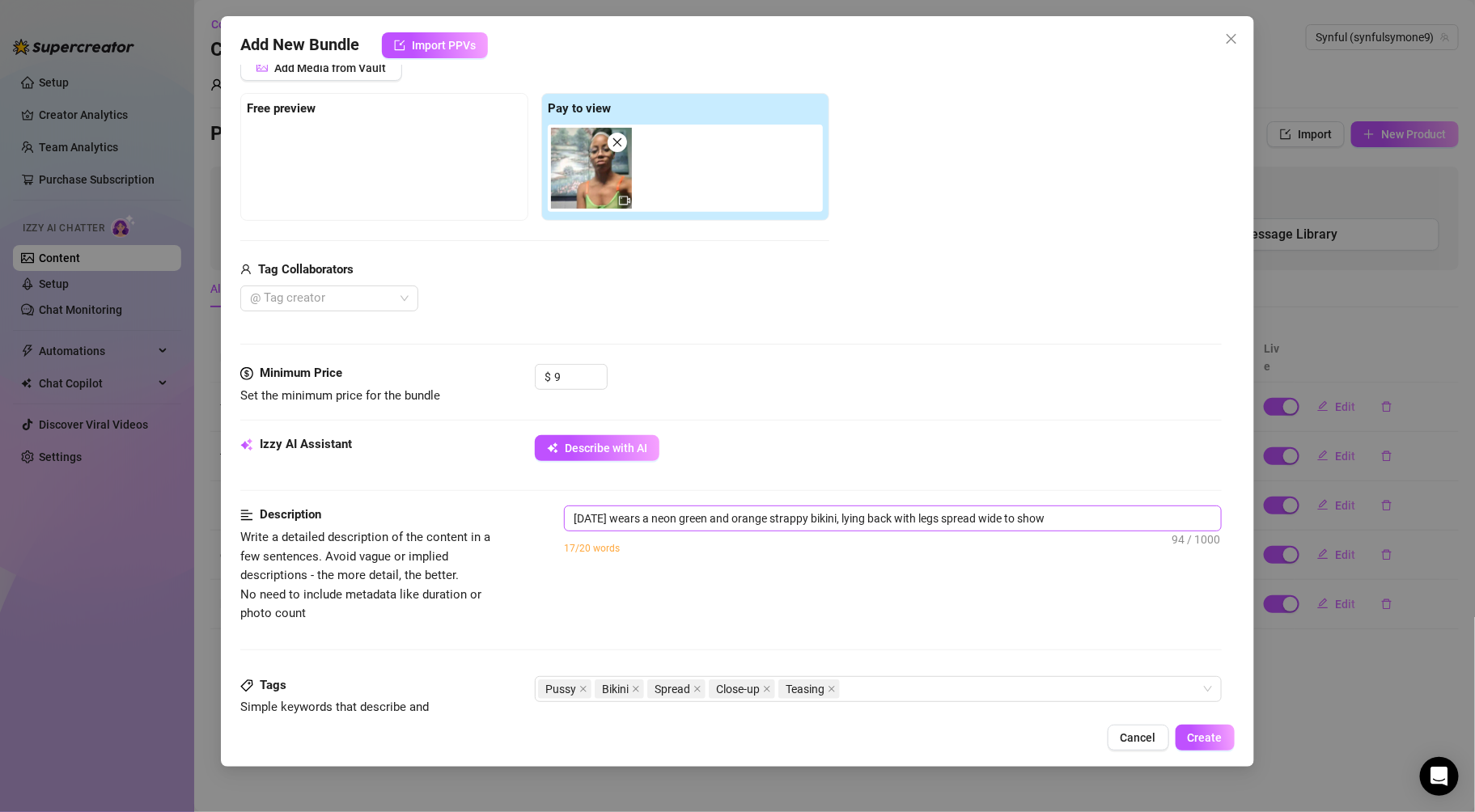
type textarea "[DATE] wears a neon green and orange strappy bikini, lying back with legs sprea…"
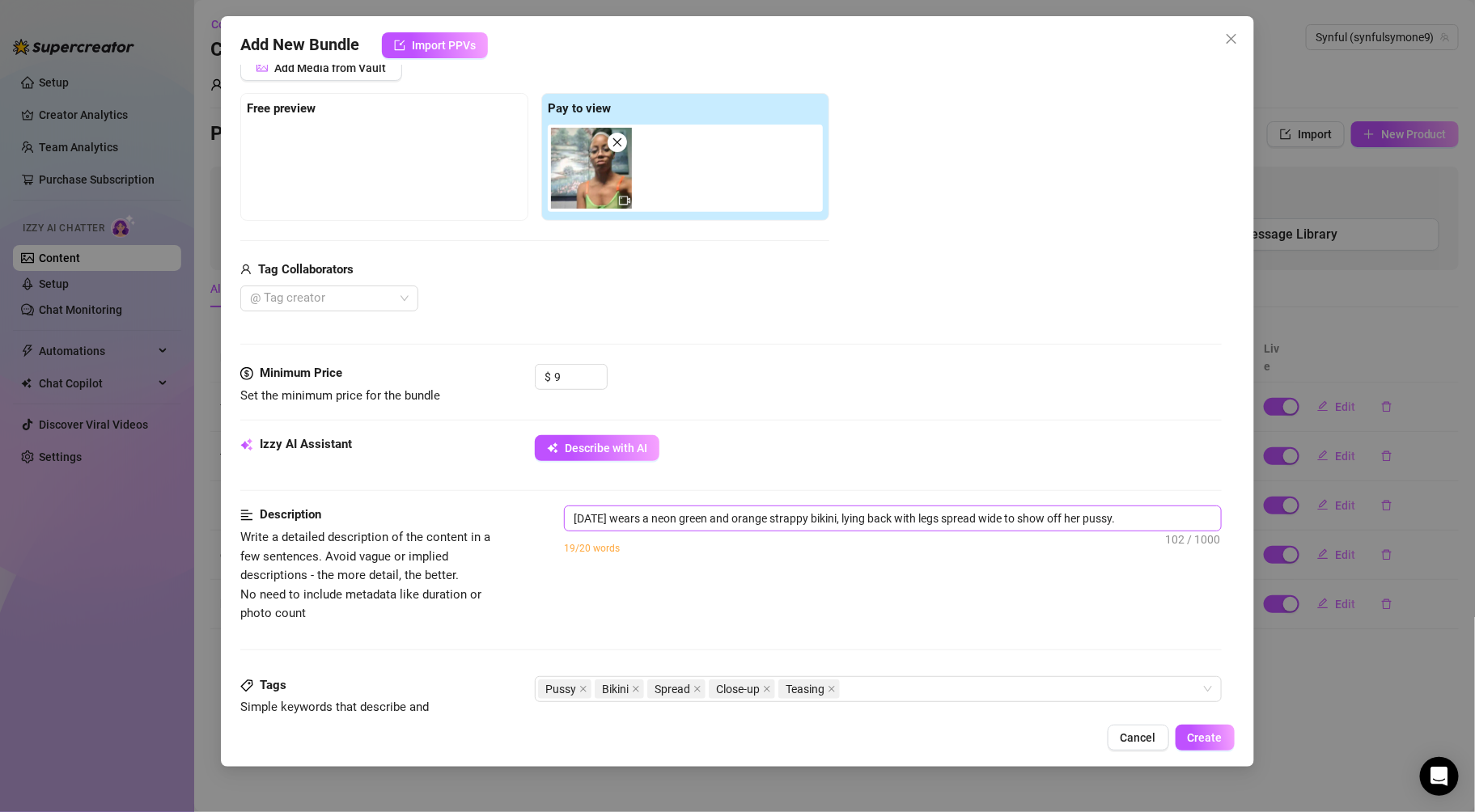
type textarea "[DATE] wears a neon green and orange strappy bikini, lying back with legs sprea…"
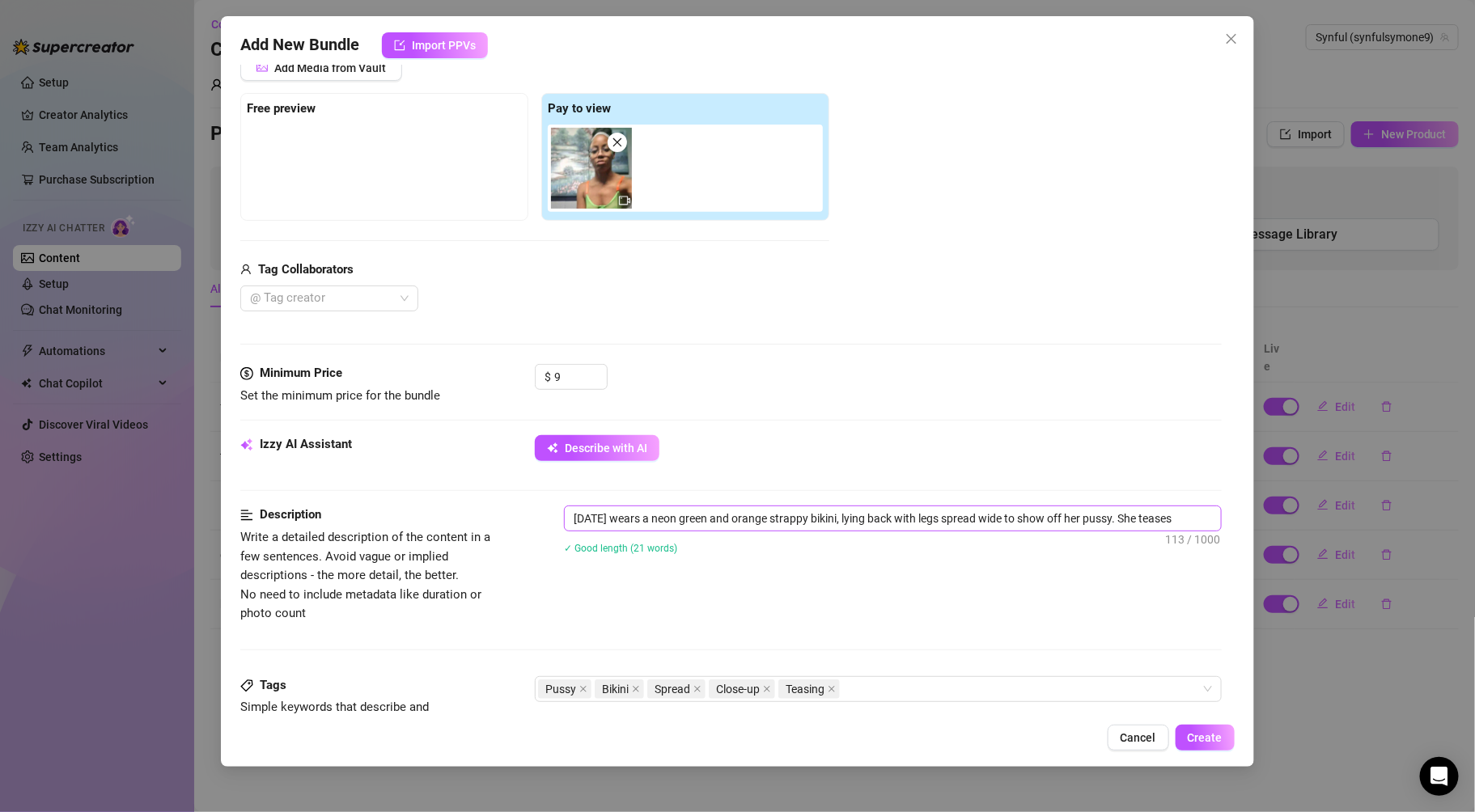
type textarea "[DATE] wears a neon green and orange strappy bikini, lying back with legs sprea…"
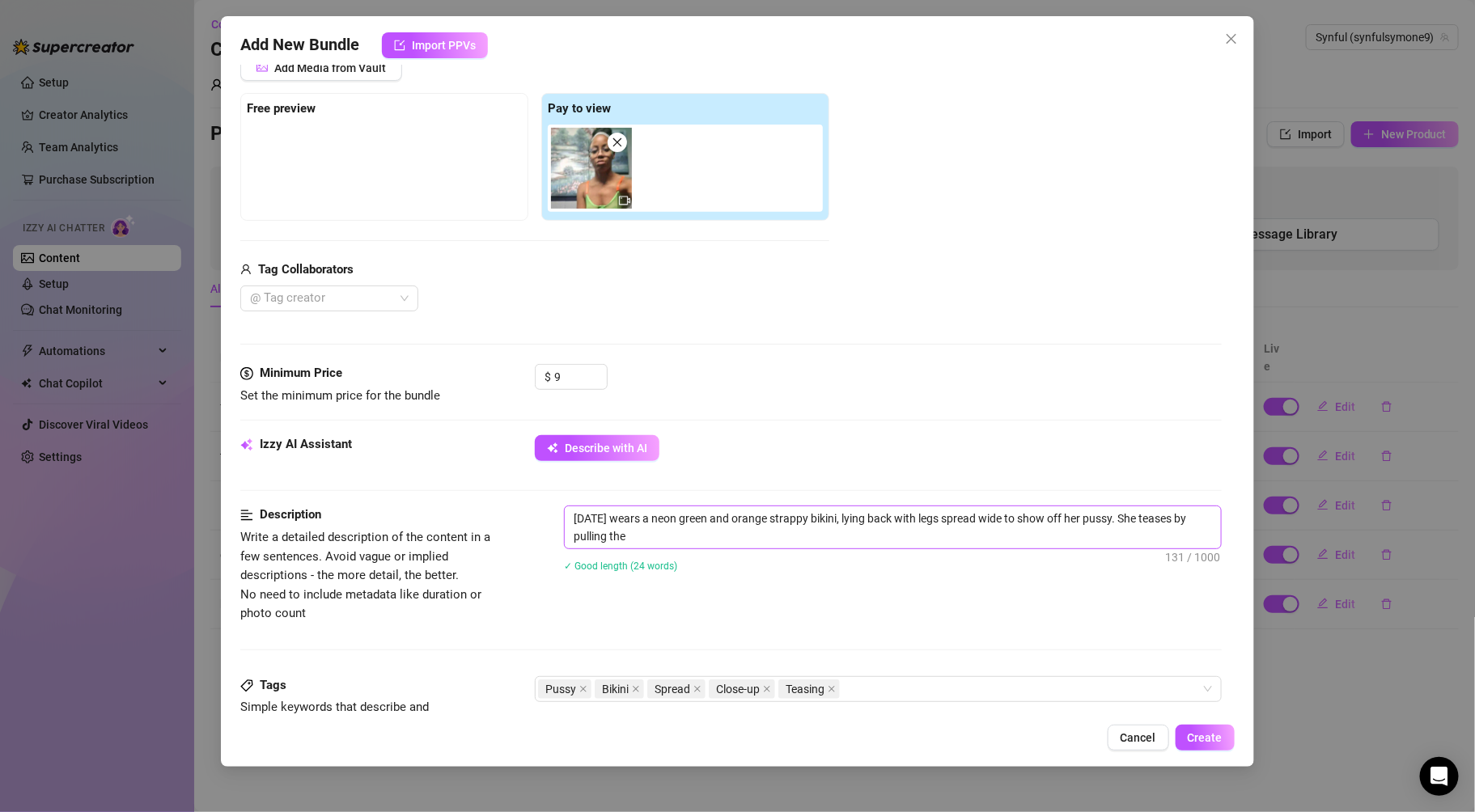
type textarea "[DATE] wears a neon green and orange strappy bikini, lying back with legs sprea…"
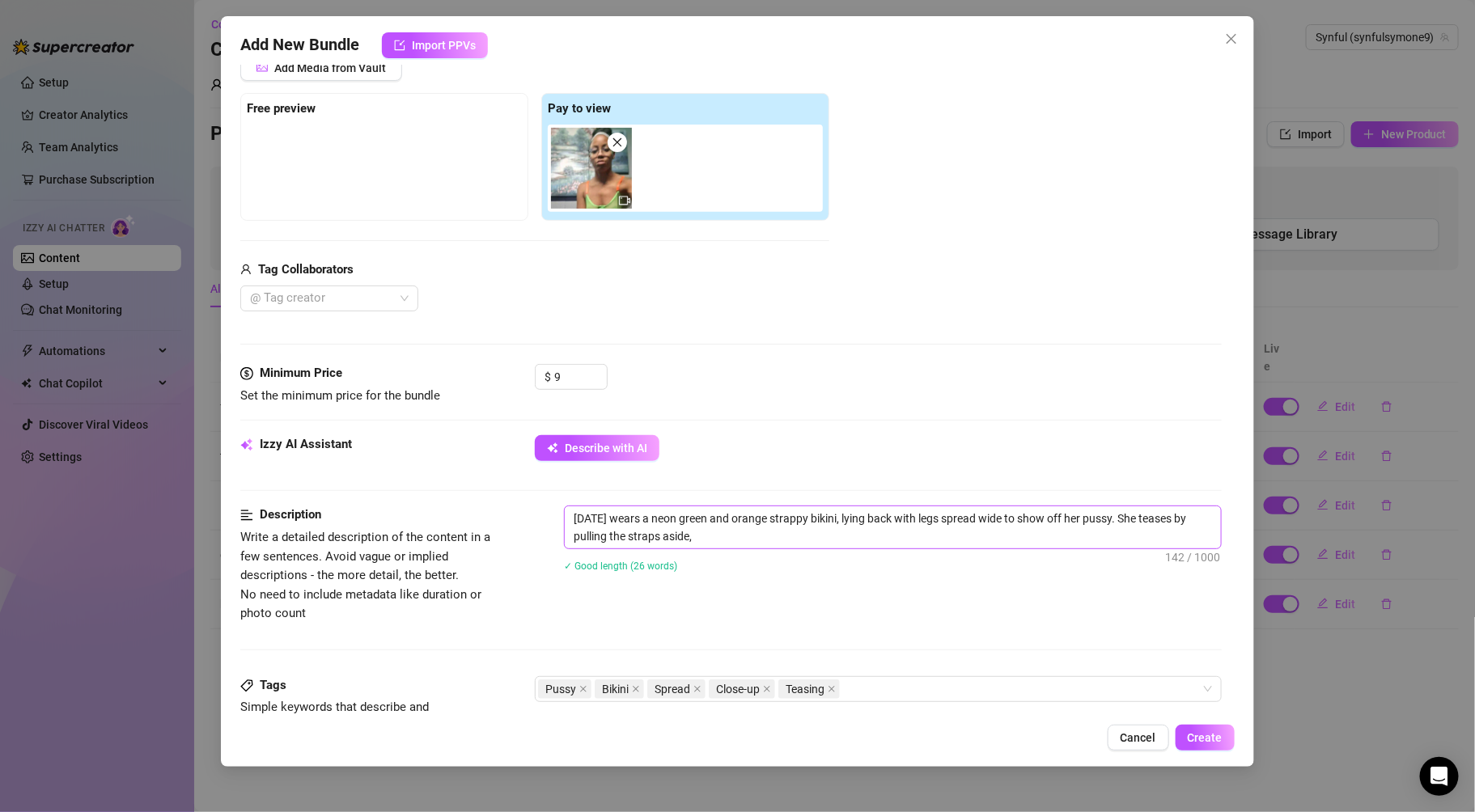
type textarea "[DATE] wears a neon green and orange strappy bikini, lying back with legs sprea…"
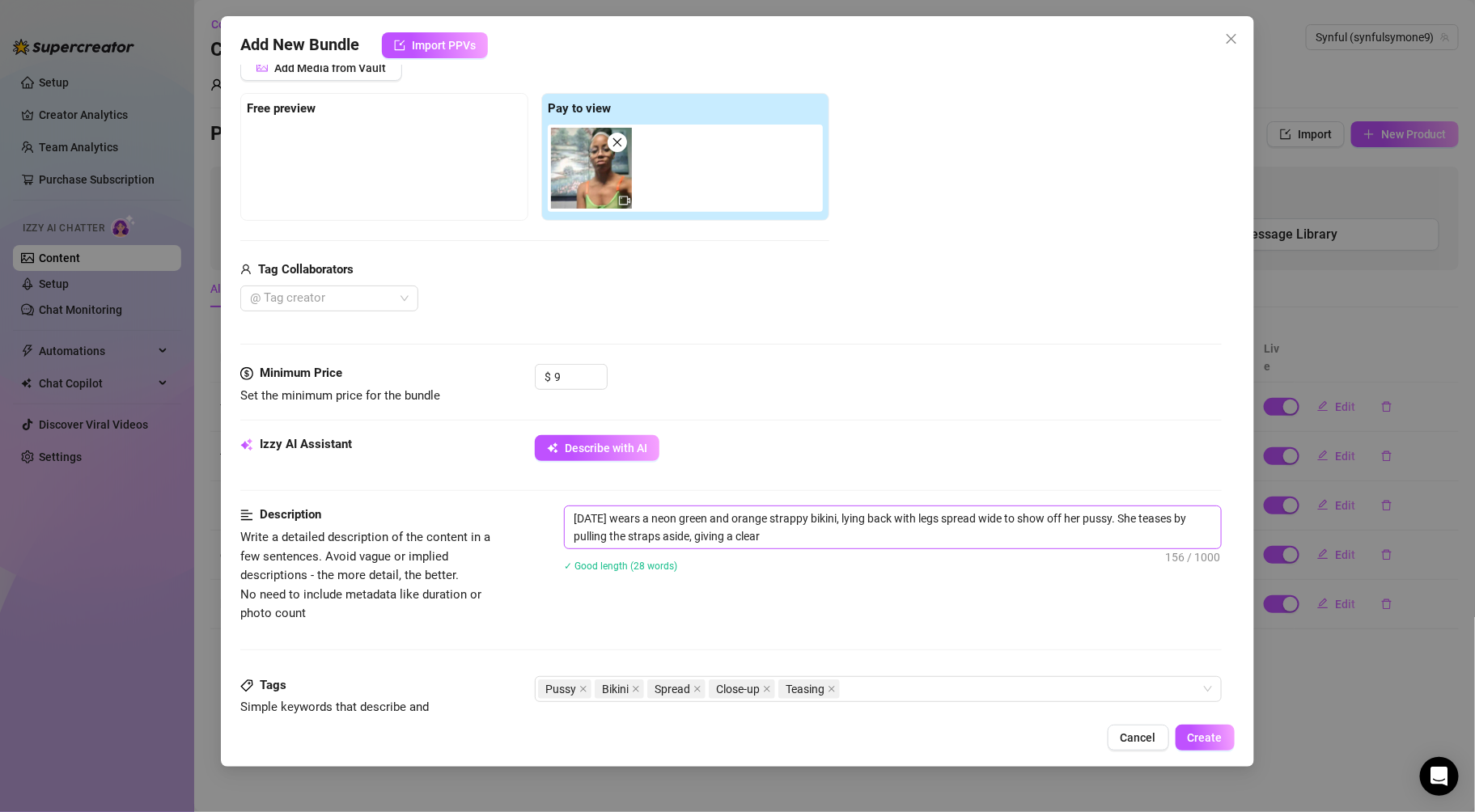
type textarea "[DATE] wears a neon green and orange strappy bikini, lying back with legs sprea…"
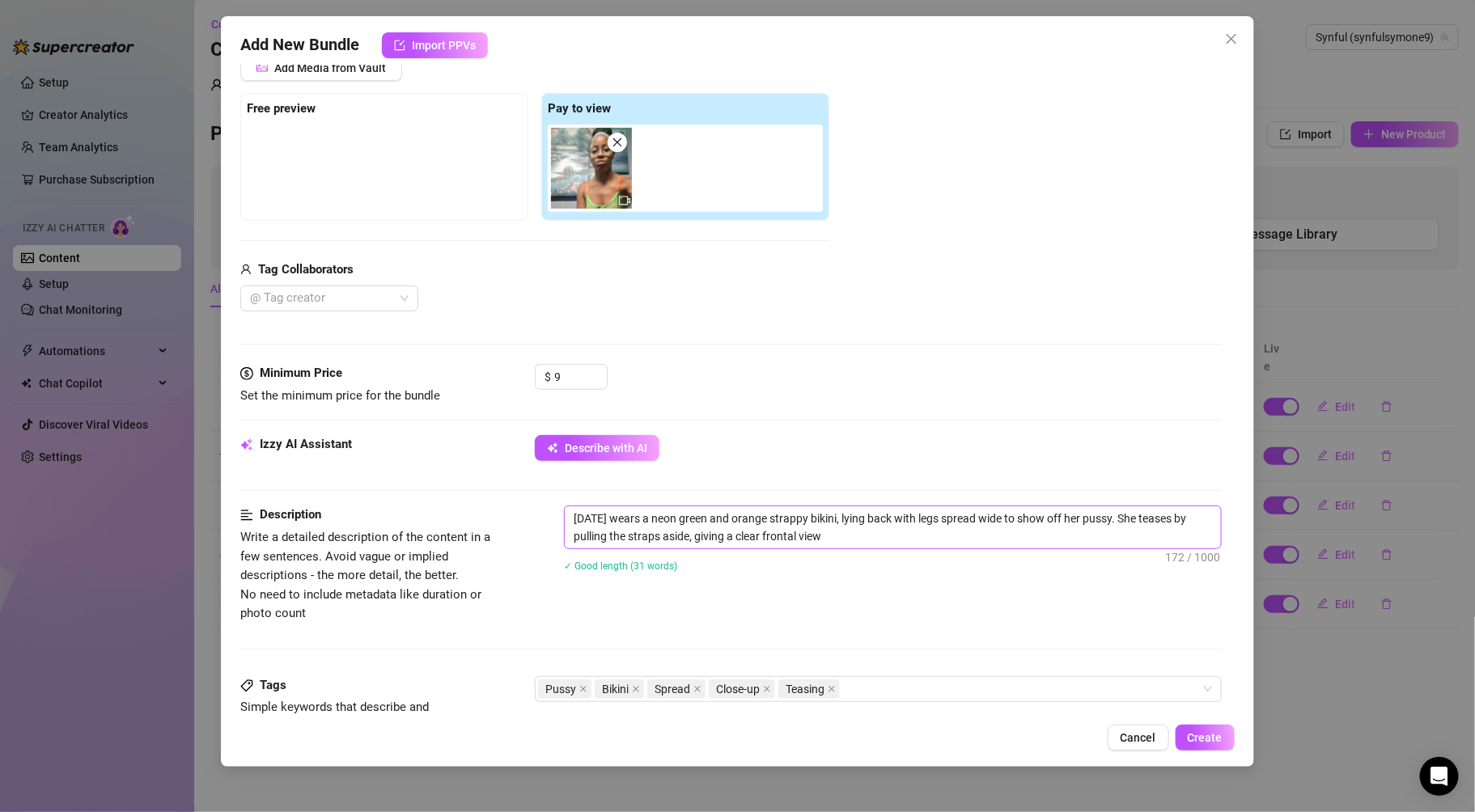
type textarea "[DATE] wears a neon green and orange strappy bikini, lying back with legs sprea…"
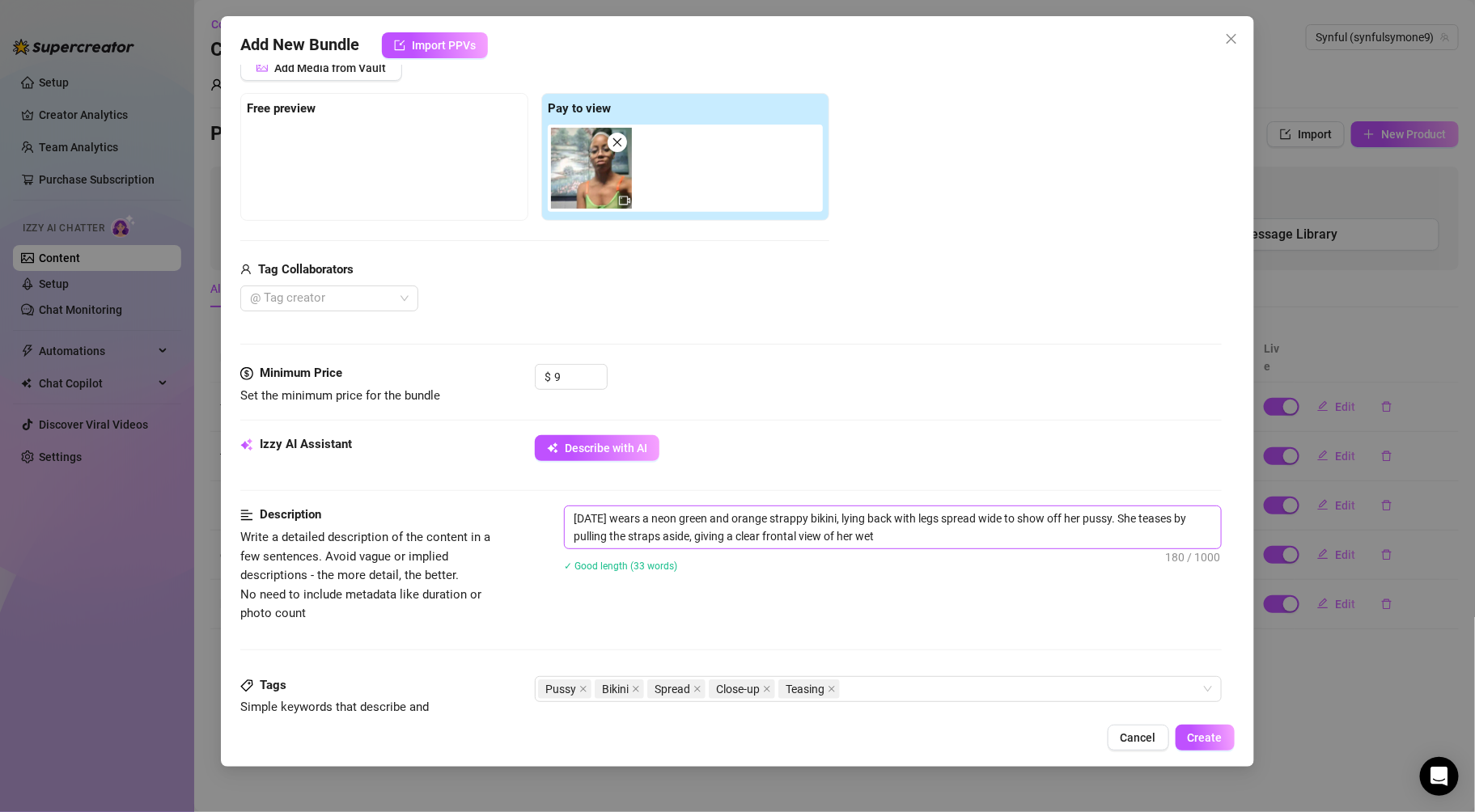
type textarea "[DATE] wears a neon green and orange strappy bikini, lying back with legs sprea…"
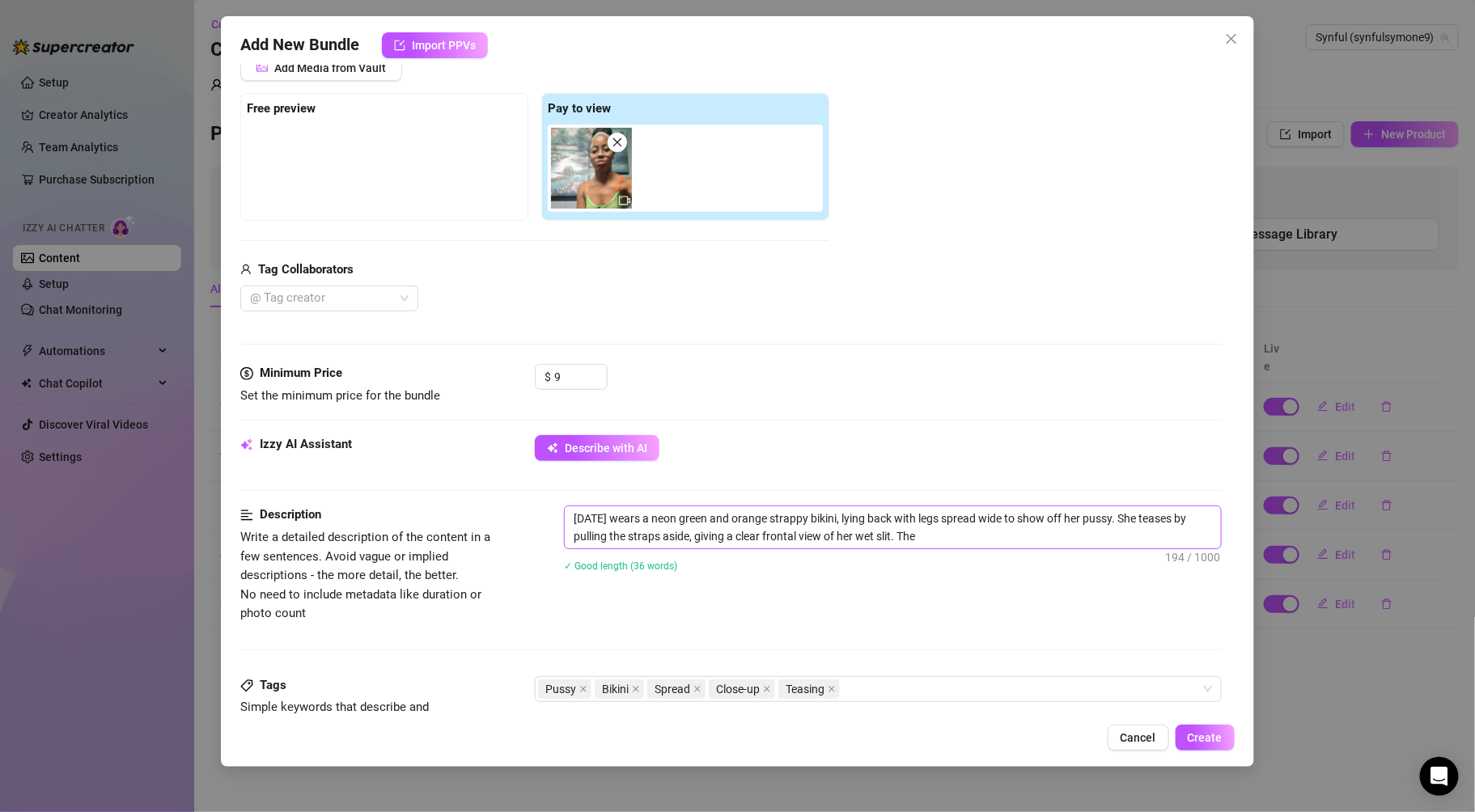
type textarea "[DATE] wears a neon green and orange strappy bikini, lying back with legs sprea…"
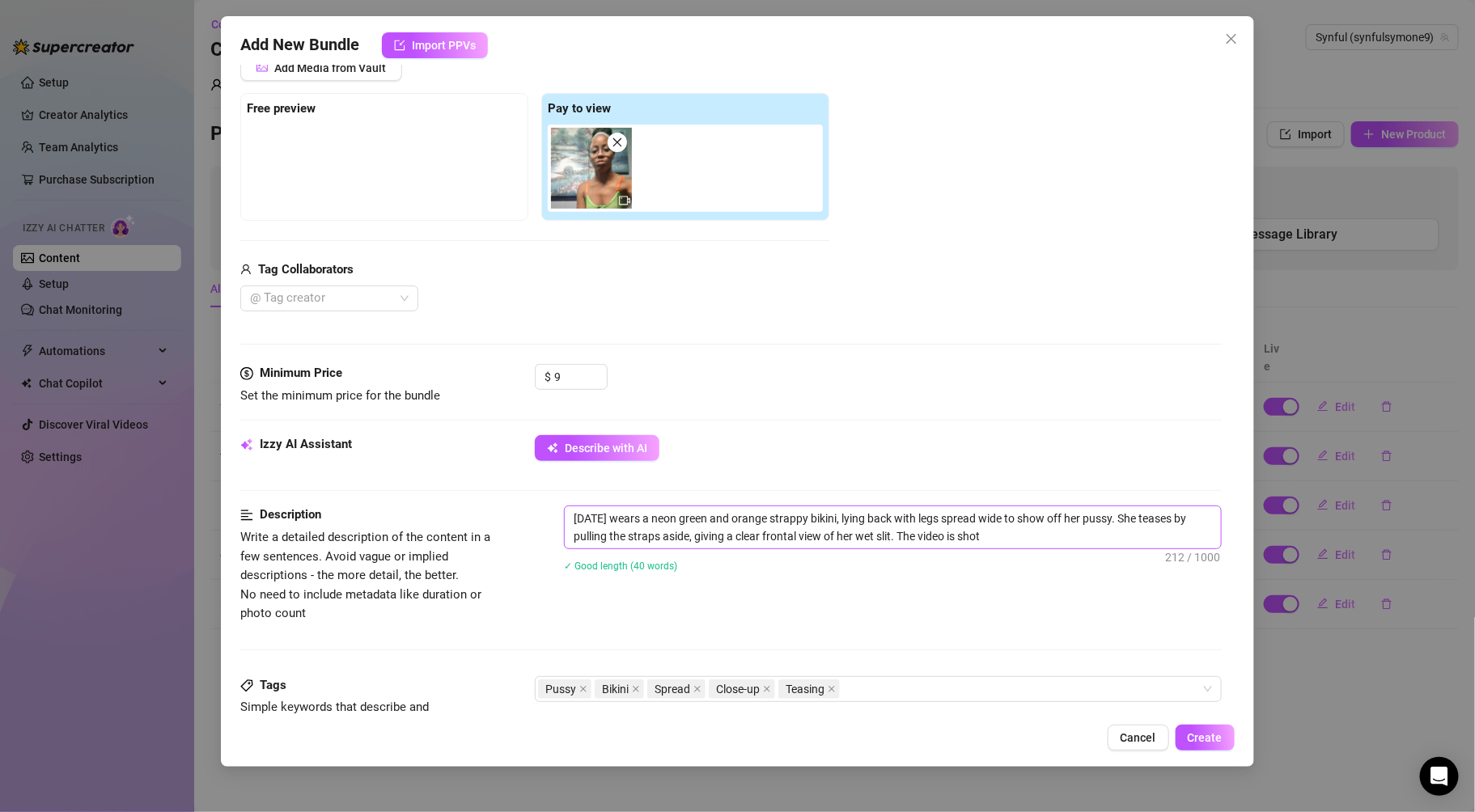
type textarea "[DATE] wears a neon green and orange strappy bikini, lying back with legs sprea…"
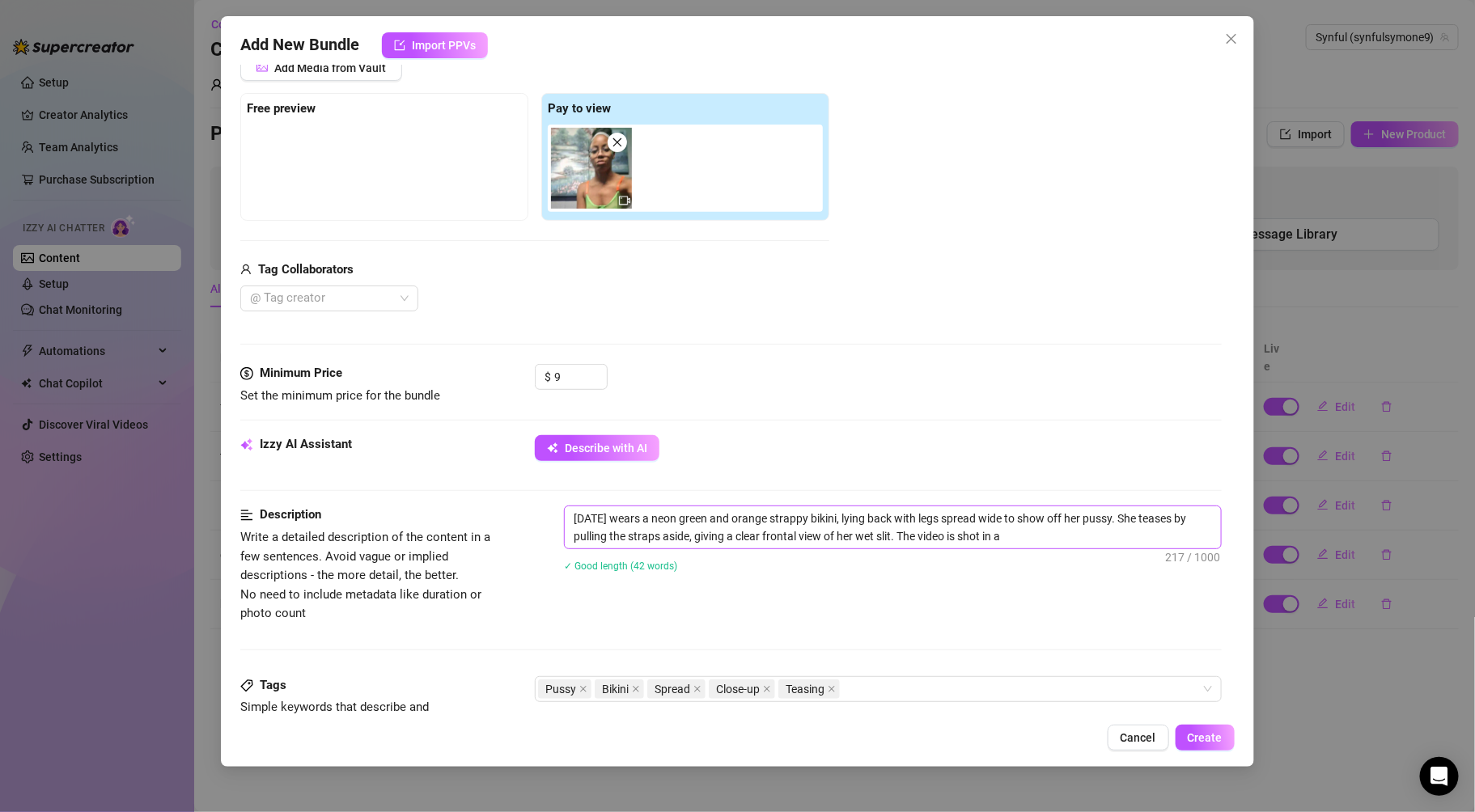
type textarea "[DATE] wears a neon green and orange strappy bikini, lying back with legs sprea…"
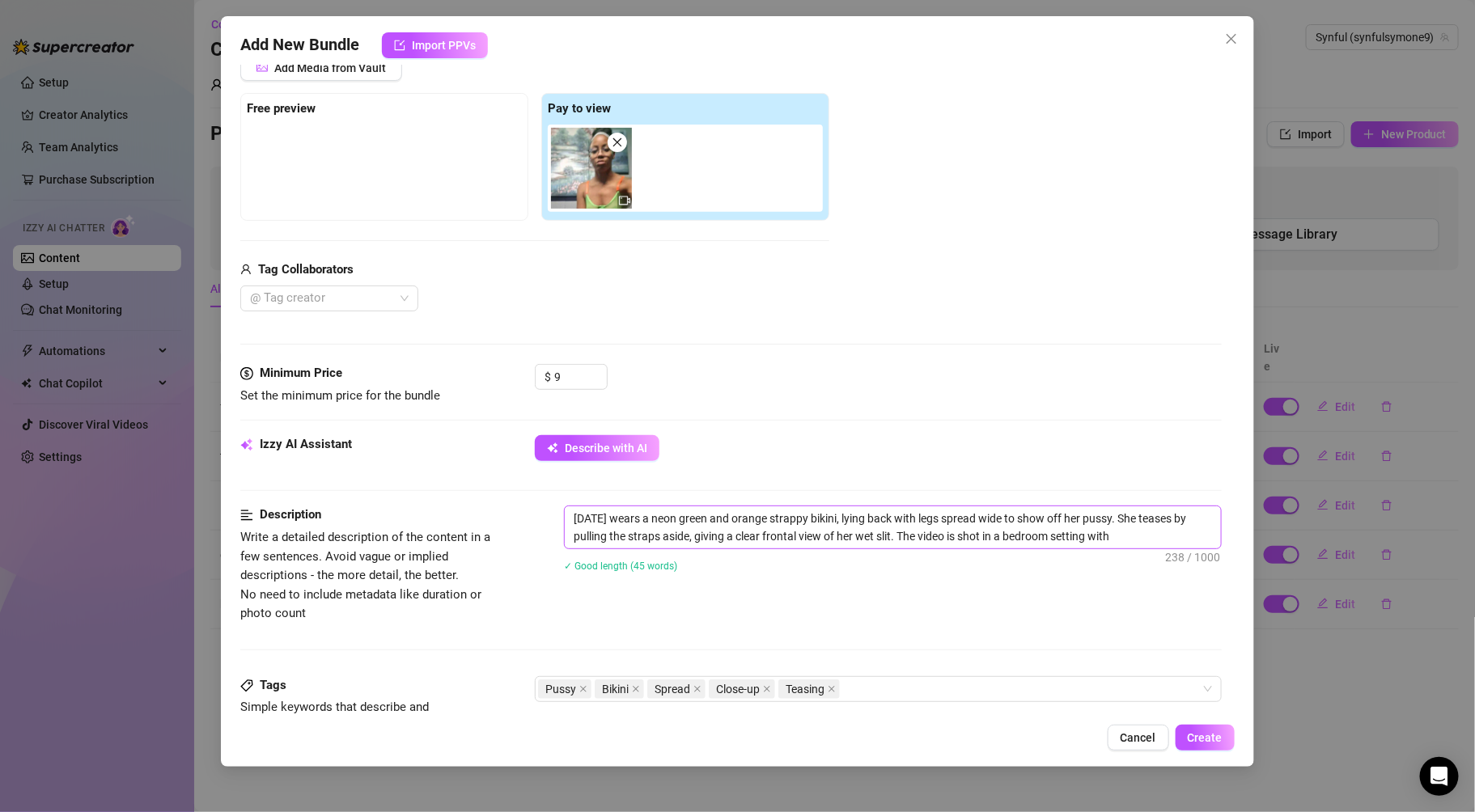
type textarea "[DATE] wears a neon green and orange strappy bikini, lying back with legs sprea…"
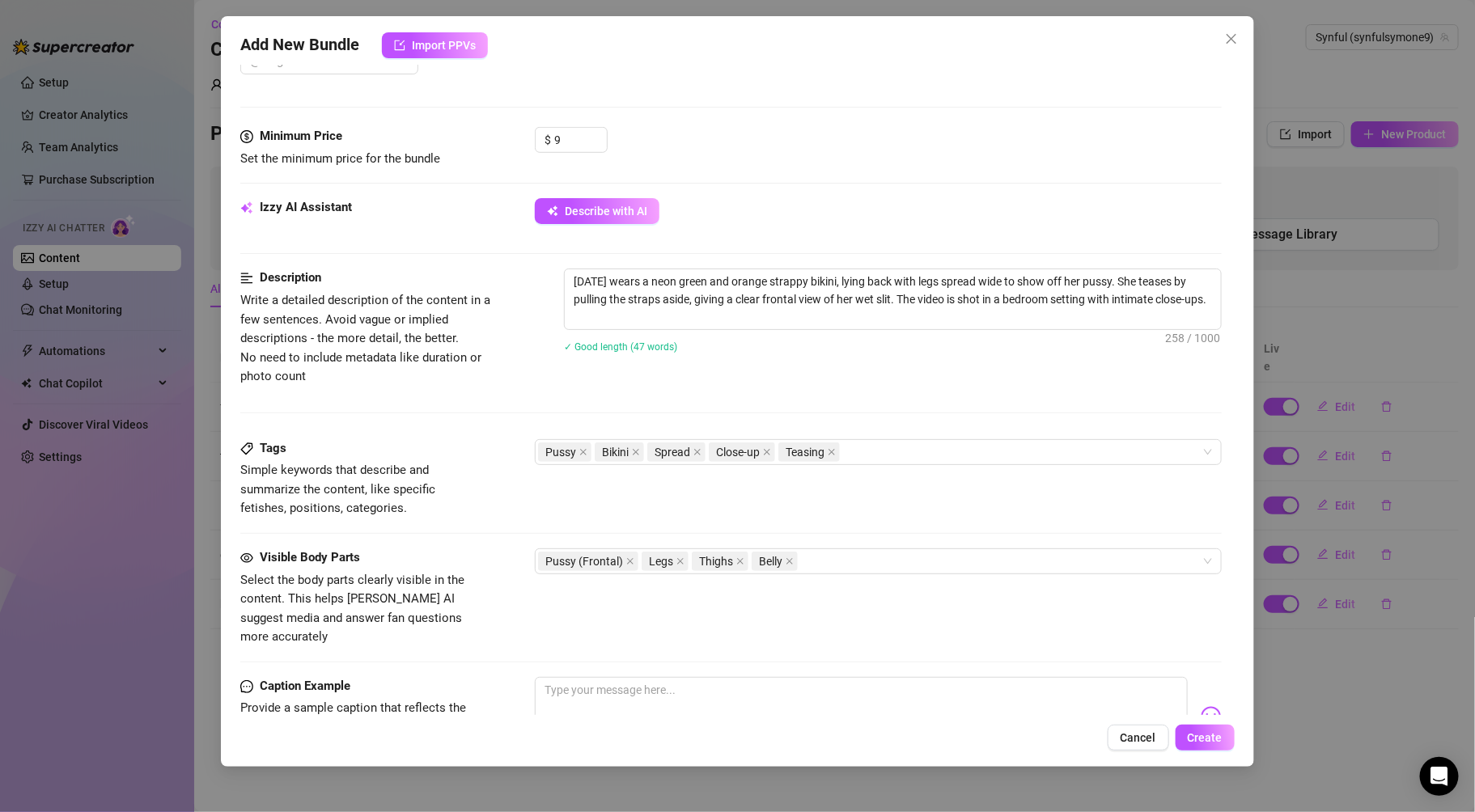
scroll to position [730, 0]
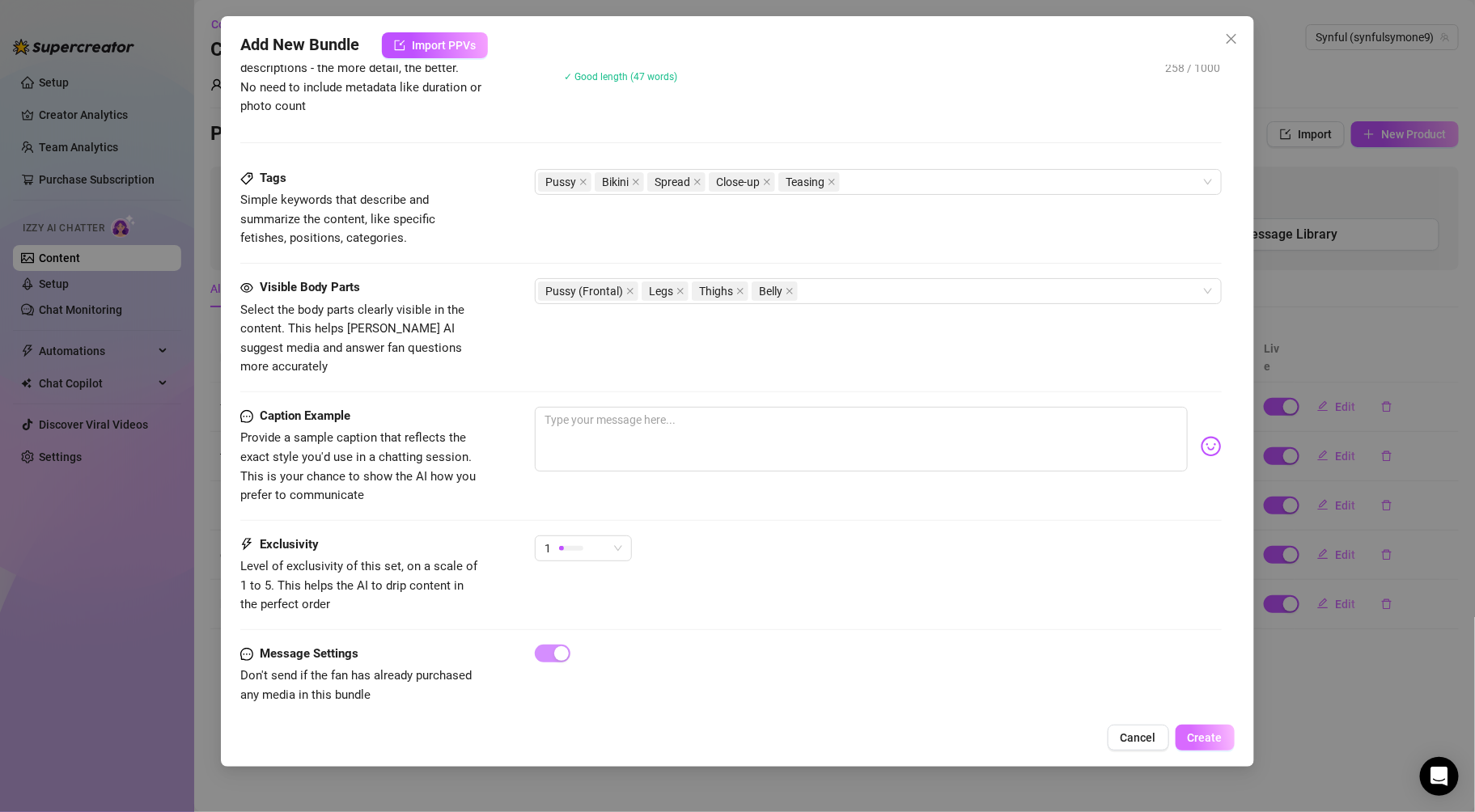
click at [1197, 737] on span "Create" at bounding box center [1206, 737] width 35 height 13
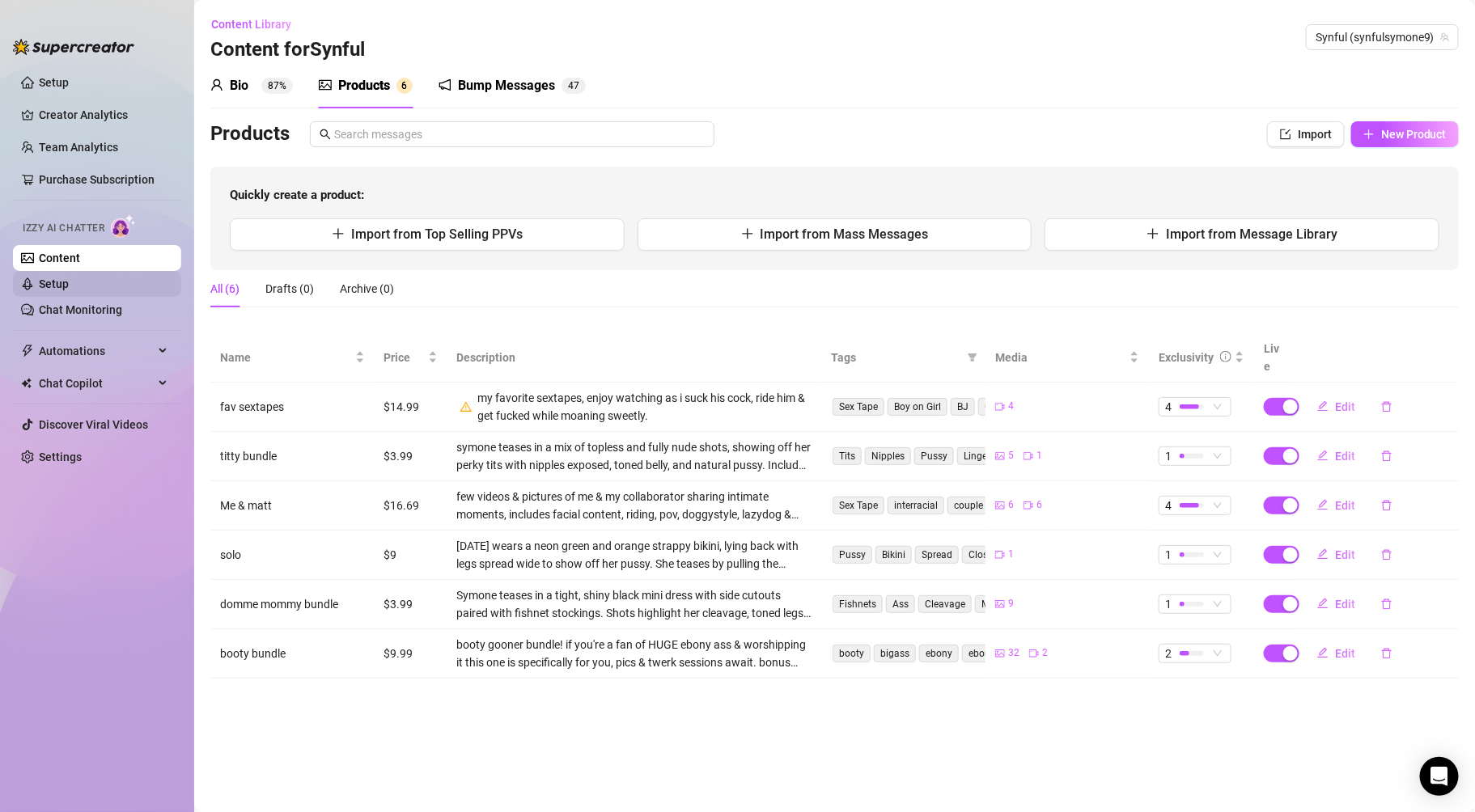
click at [66, 286] on link "Setup" at bounding box center [54, 283] width 30 height 13
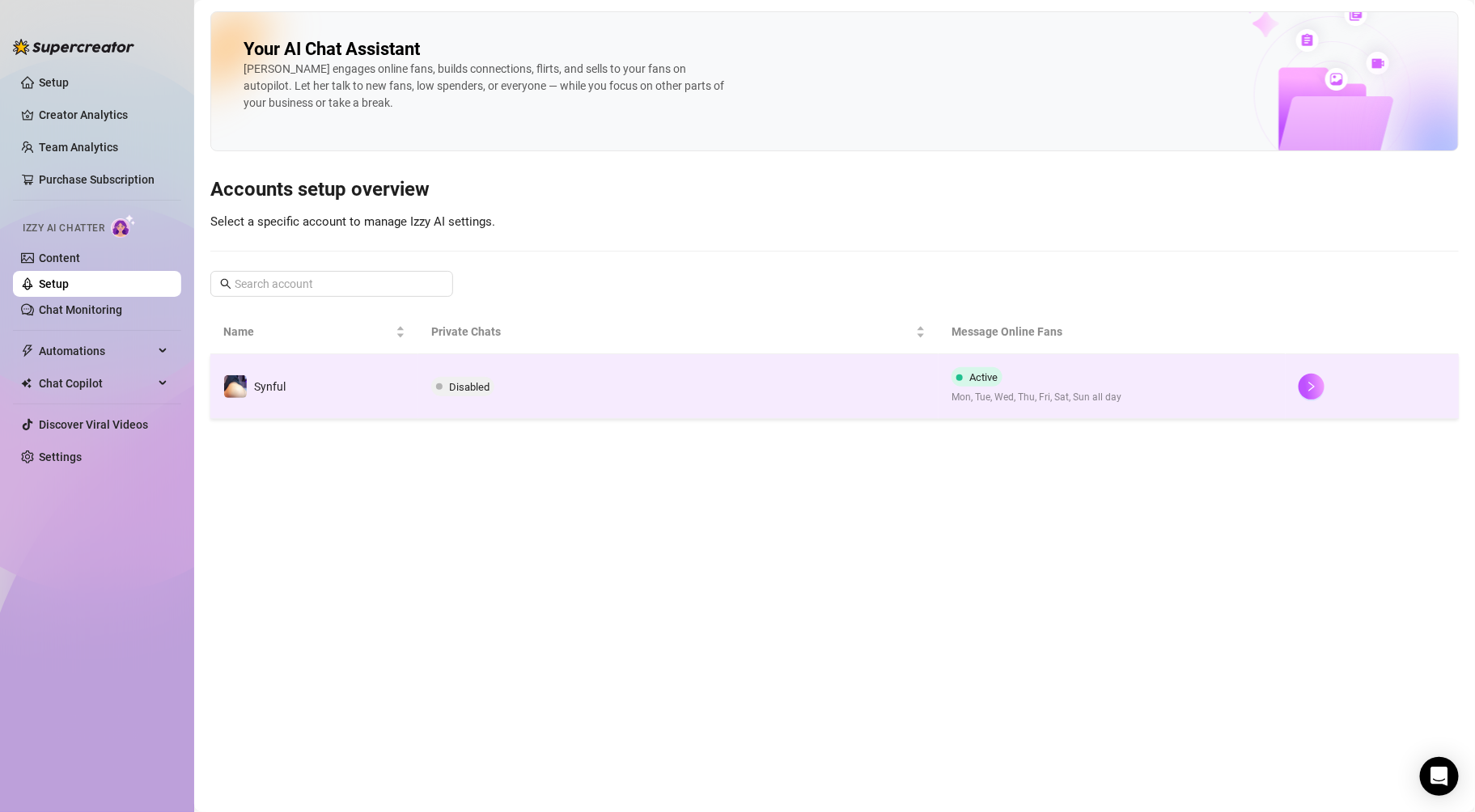
click at [477, 390] on span "Disabled" at bounding box center [469, 387] width 40 height 12
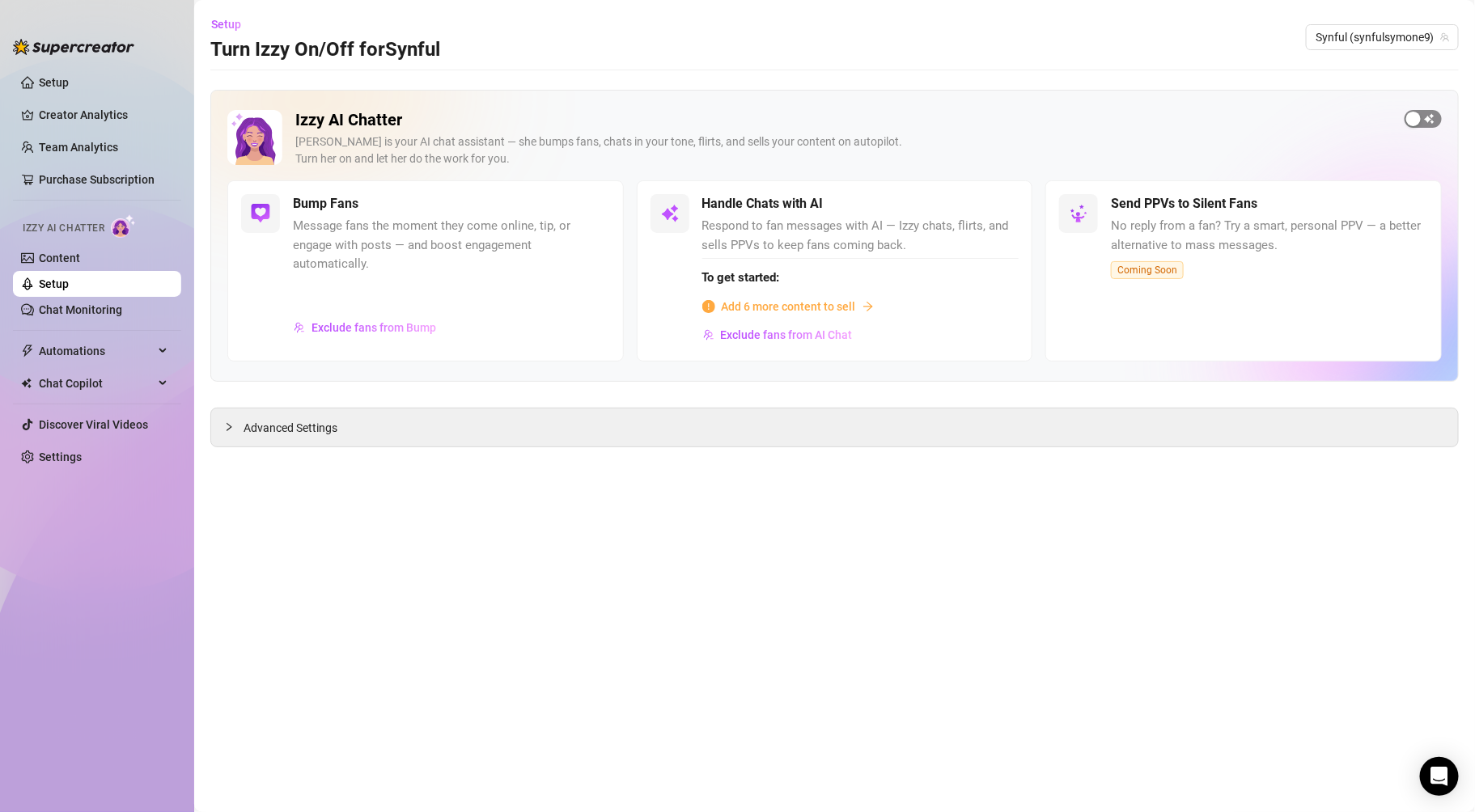
click at [1424, 111] on span "button" at bounding box center [1424, 118] width 37 height 17
click at [1394, 198] on div "Send PPVs to Silent Fans" at bounding box center [1270, 204] width 317 height 19
click at [85, 347] on span "Automations" at bounding box center [97, 351] width 115 height 26
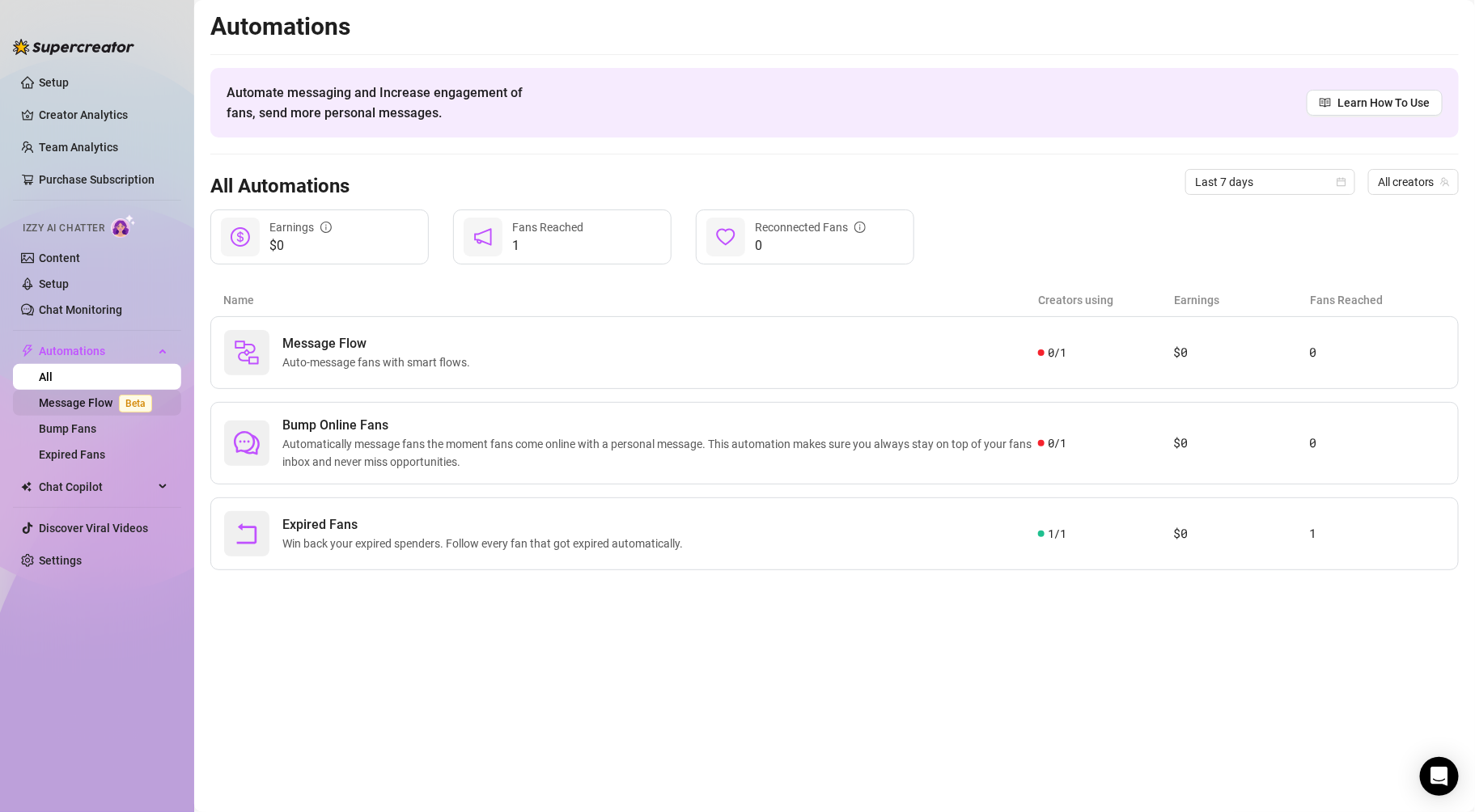
click at [90, 404] on link "Message Flow Beta" at bounding box center [99, 403] width 119 height 13
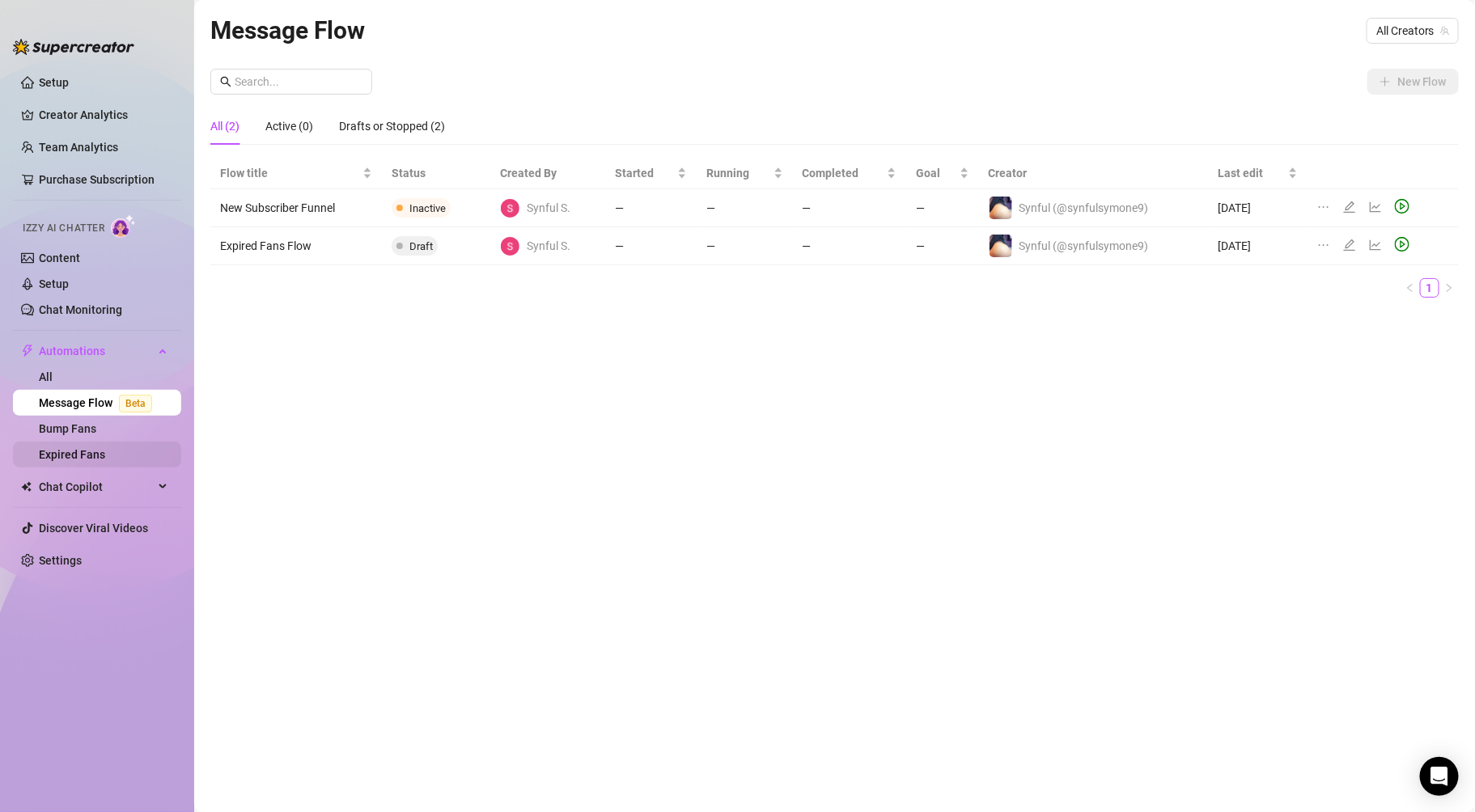
click at [90, 455] on link "Expired Fans" at bounding box center [72, 454] width 66 height 13
